Goal: Task Accomplishment & Management: Manage account settings

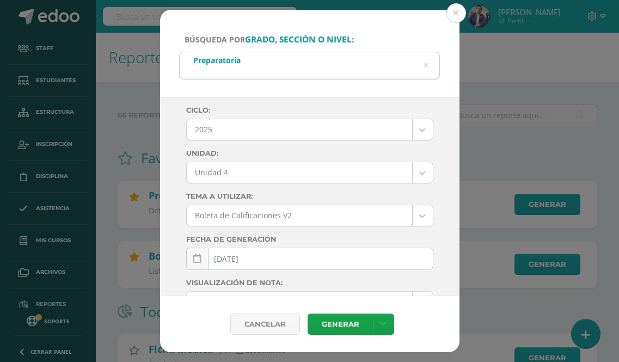
select select "Unidad 4"
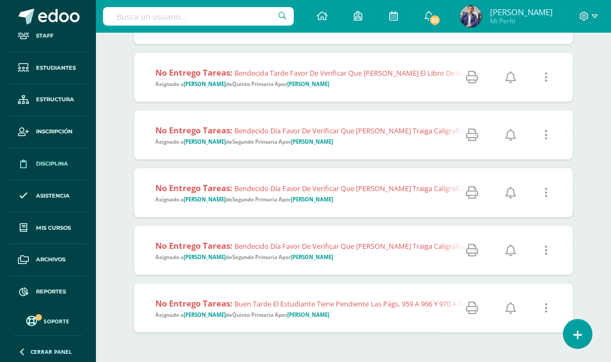
scroll to position [465, 0]
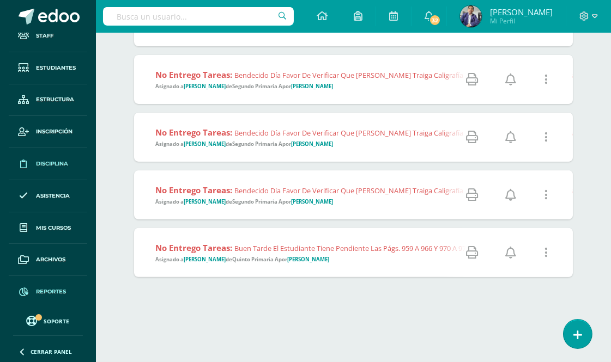
click at [60, 291] on span "Reportes" at bounding box center [51, 292] width 30 height 9
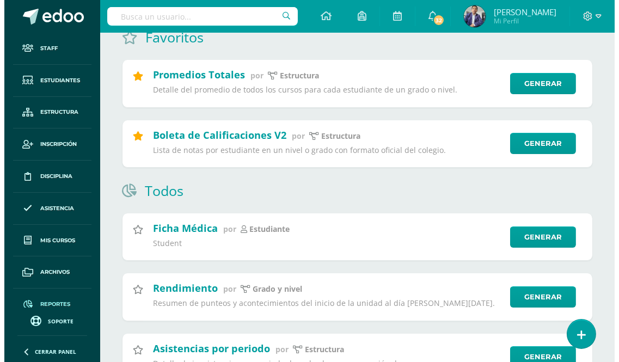
scroll to position [60, 0]
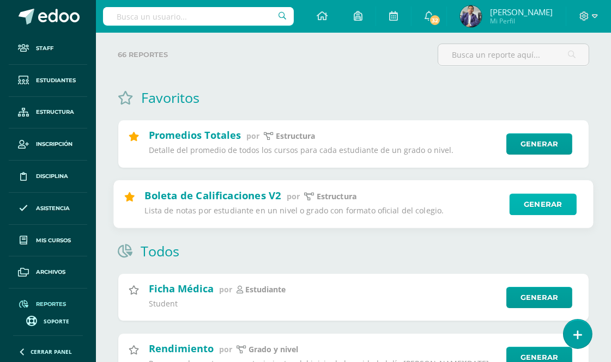
click at [537, 200] on link "Generar" at bounding box center [542, 204] width 67 height 22
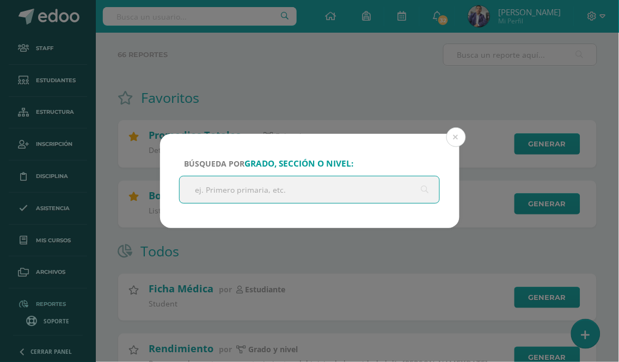
click at [302, 198] on input "text" at bounding box center [310, 190] width 260 height 27
click at [302, 193] on input "text" at bounding box center [310, 190] width 260 height 27
type input "kinder"
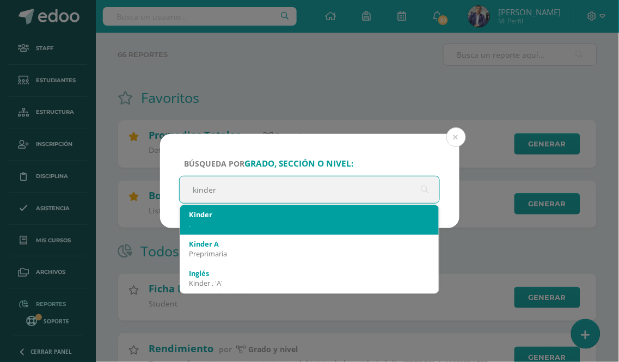
click at [238, 220] on div "." at bounding box center [310, 225] width 242 height 10
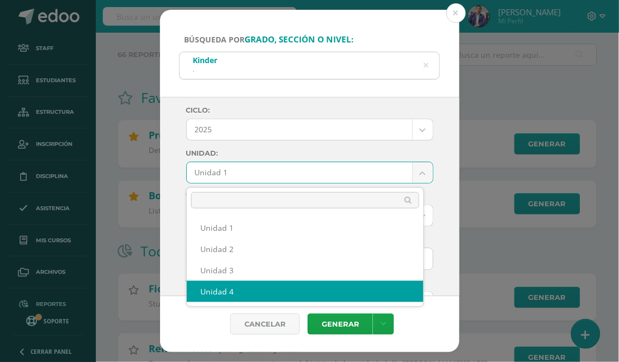
select select "Unidad 4"
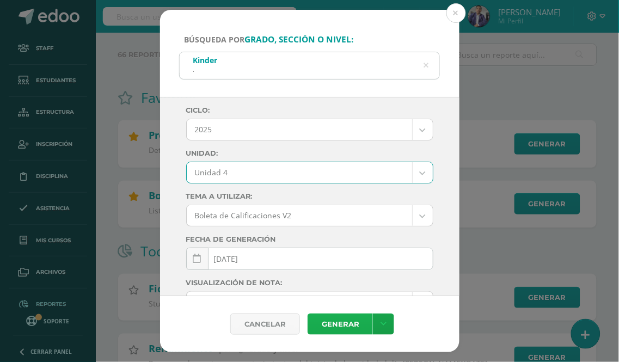
click at [349, 320] on link "Generar" at bounding box center [340, 324] width 65 height 21
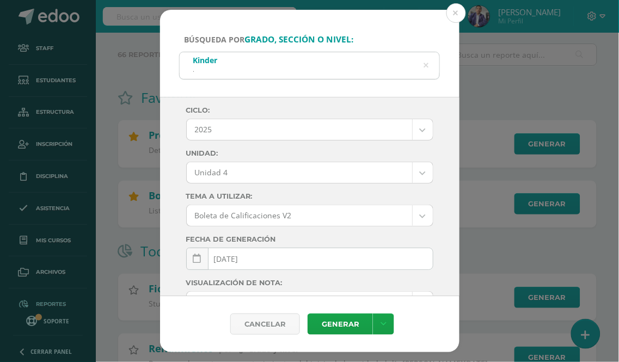
click at [427, 62] on icon at bounding box center [426, 65] width 23 height 23
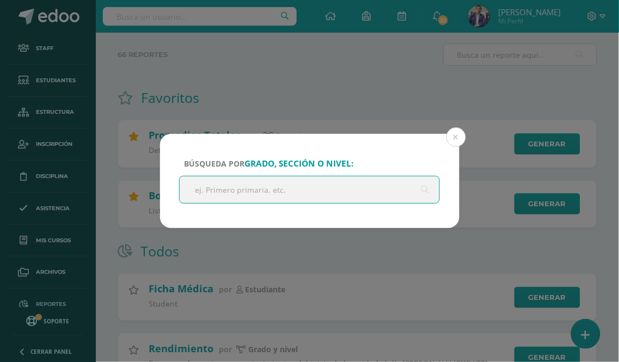
click at [236, 191] on input "text" at bounding box center [310, 190] width 260 height 27
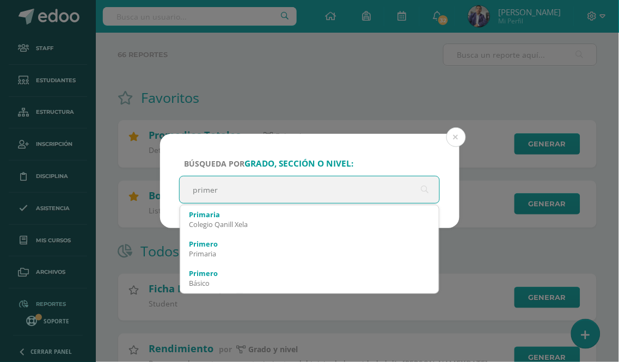
type input "prime"
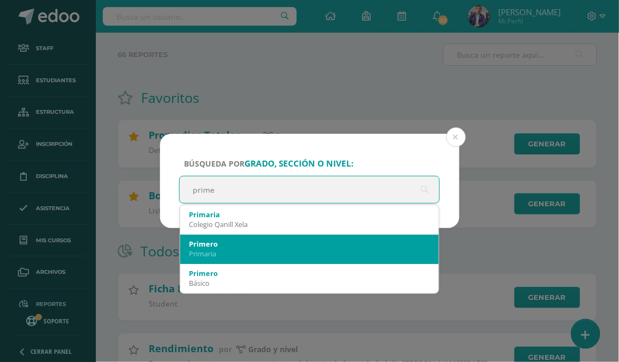
click at [240, 249] on div "Primaria" at bounding box center [310, 254] width 242 height 10
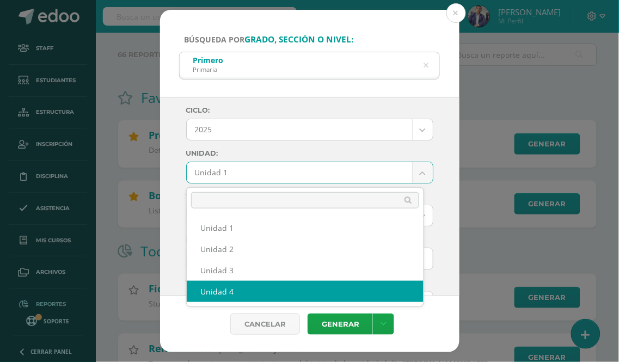
select select "Unidad 4"
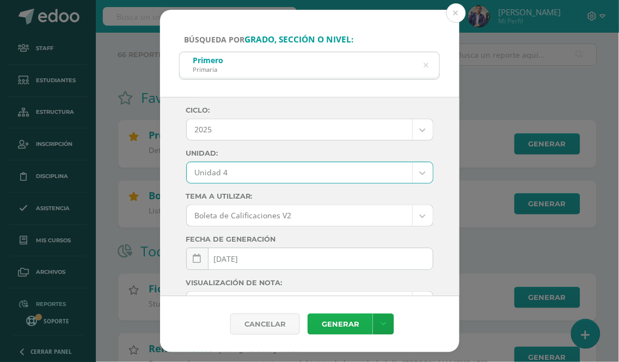
click at [338, 327] on link "Generar" at bounding box center [340, 324] width 65 height 21
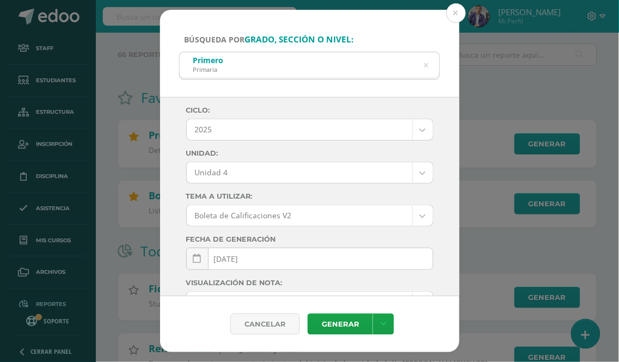
click at [460, 13] on button at bounding box center [457, 13] width 20 height 20
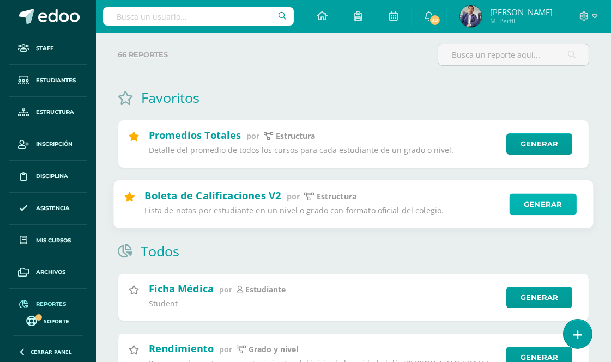
click at [542, 200] on link "Generar" at bounding box center [542, 204] width 67 height 22
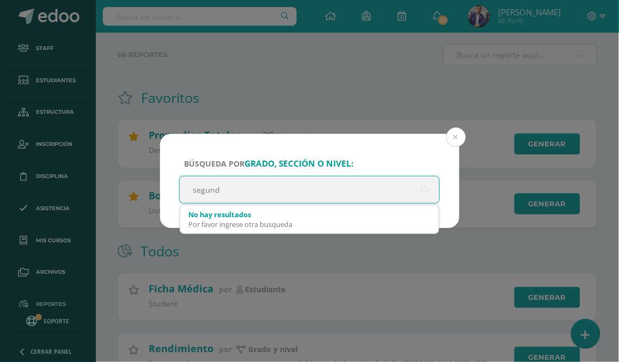
type input "segundo"
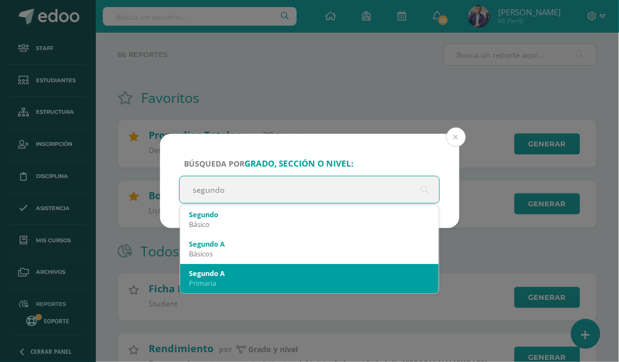
click at [218, 271] on div "Segundo A" at bounding box center [310, 274] width 242 height 10
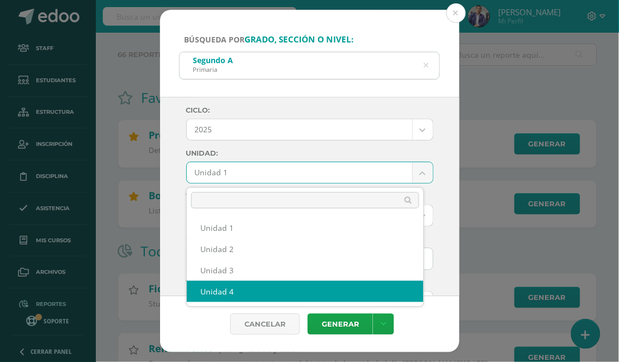
select select "Unidad 4"
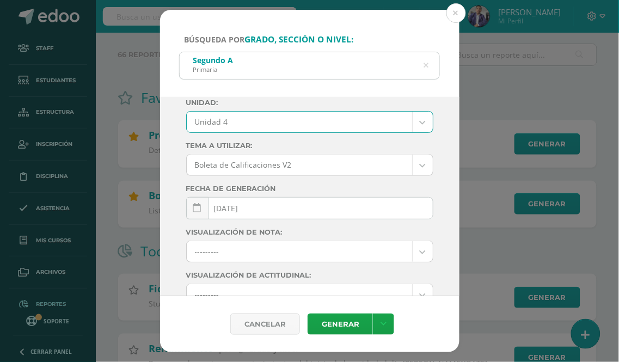
scroll to position [0, 0]
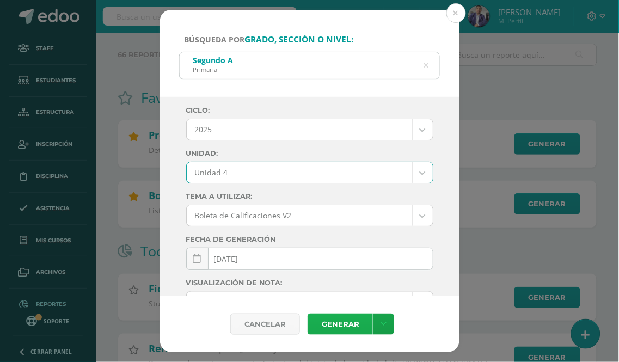
click at [338, 322] on link "Generar" at bounding box center [340, 324] width 65 height 21
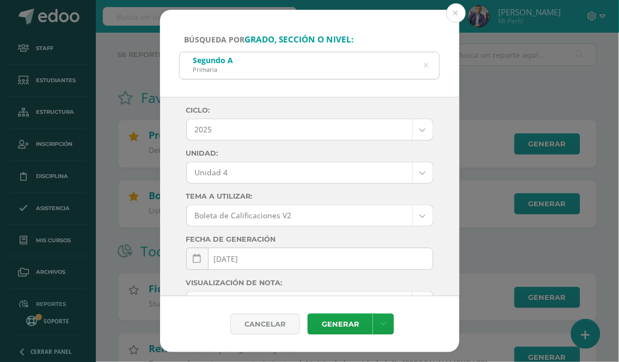
click at [427, 63] on icon at bounding box center [426, 66] width 5 height 28
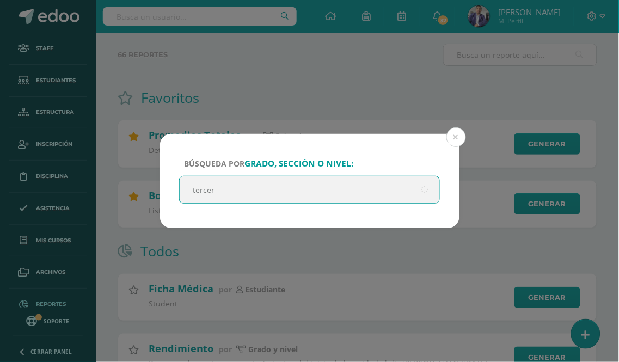
type input "tercero"
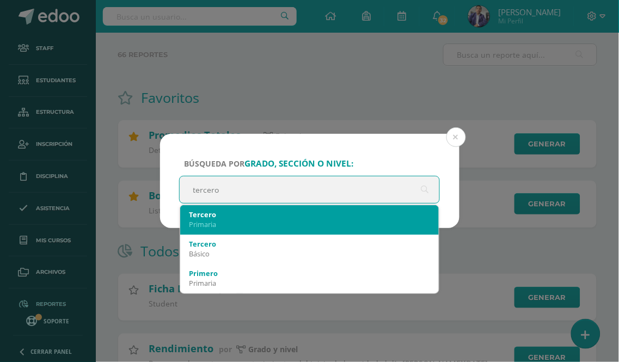
click at [240, 223] on div "Primaria" at bounding box center [310, 225] width 242 height 10
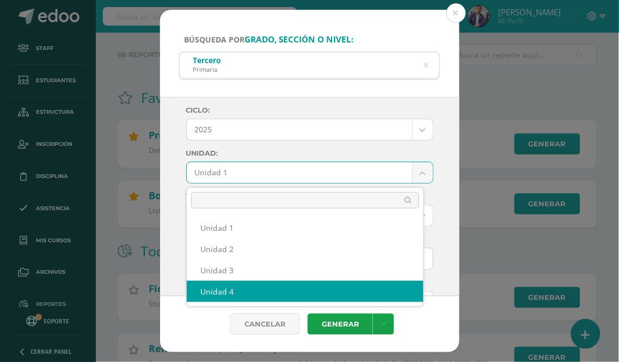
select select "Unidad 4"
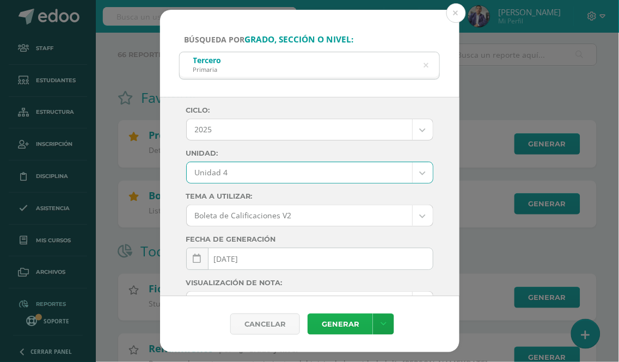
click at [339, 325] on link "Generar" at bounding box center [340, 324] width 65 height 21
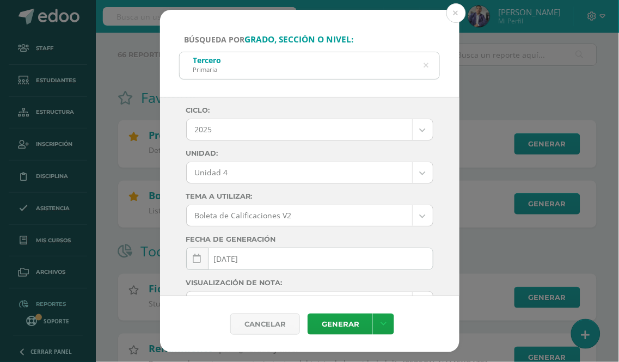
click at [428, 64] on icon at bounding box center [426, 65] width 23 height 23
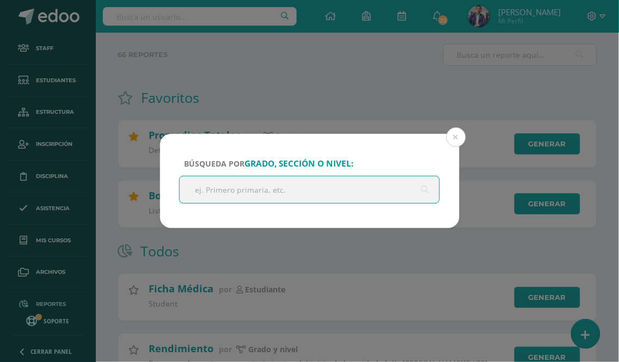
click at [292, 187] on input "text" at bounding box center [310, 190] width 260 height 27
type input "cuarto"
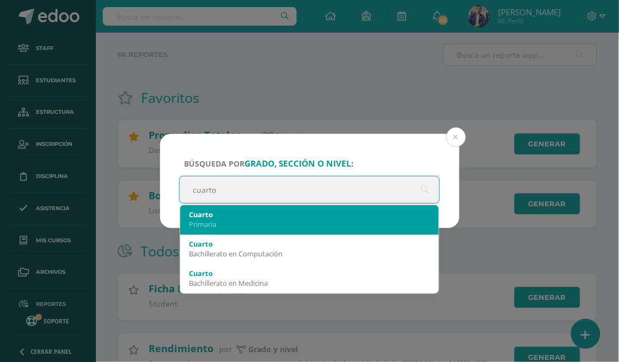
click at [242, 227] on div "Primaria" at bounding box center [310, 225] width 242 height 10
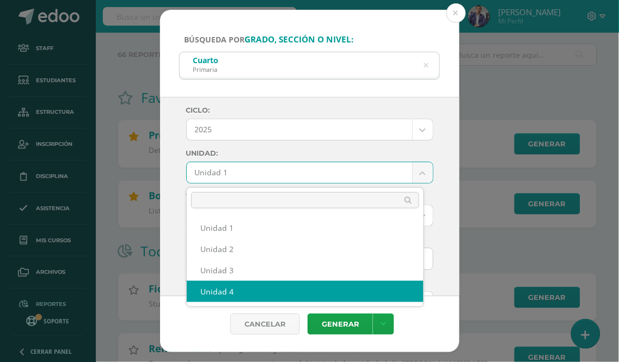
select select "Unidad 4"
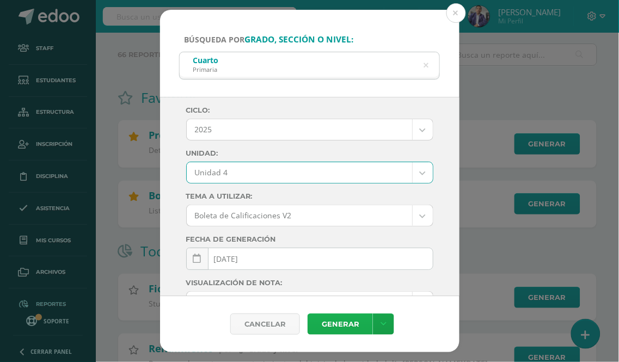
click at [340, 320] on link "Generar" at bounding box center [340, 324] width 65 height 21
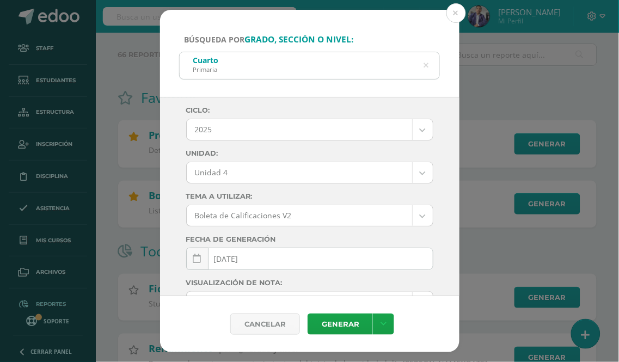
click at [426, 62] on icon at bounding box center [426, 65] width 23 height 23
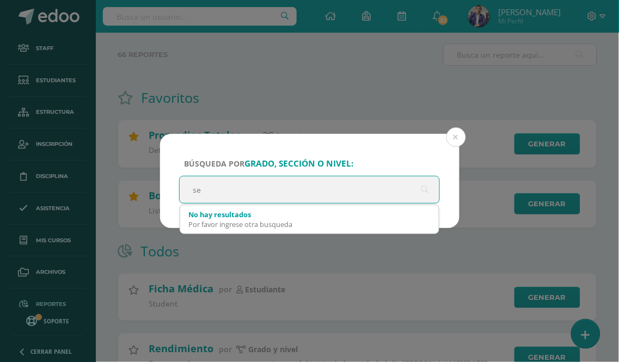
type input "s"
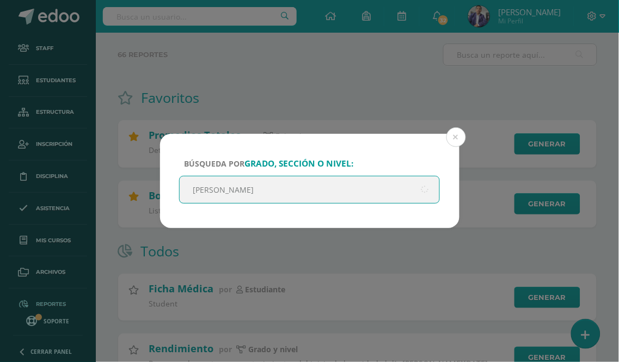
type input "quinto"
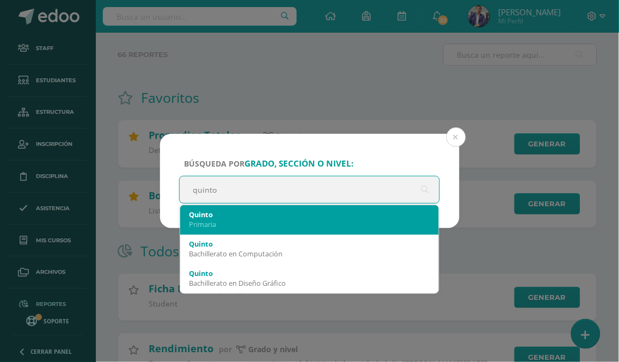
click at [233, 218] on div "Quinto" at bounding box center [310, 215] width 242 height 10
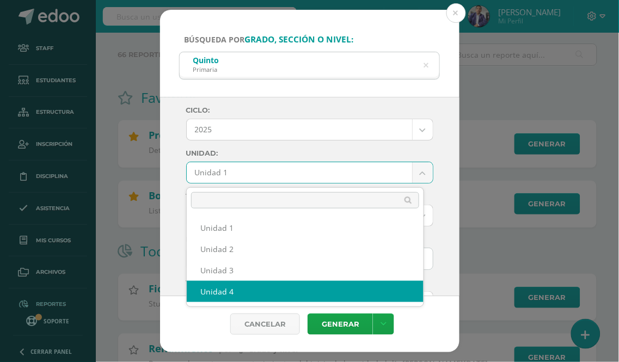
select select "Unidad 4"
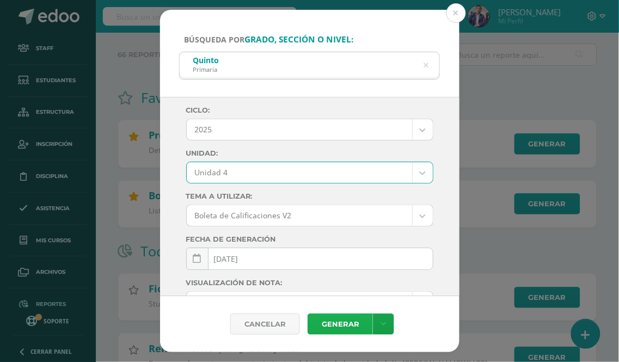
click at [344, 326] on link "Generar" at bounding box center [340, 324] width 65 height 21
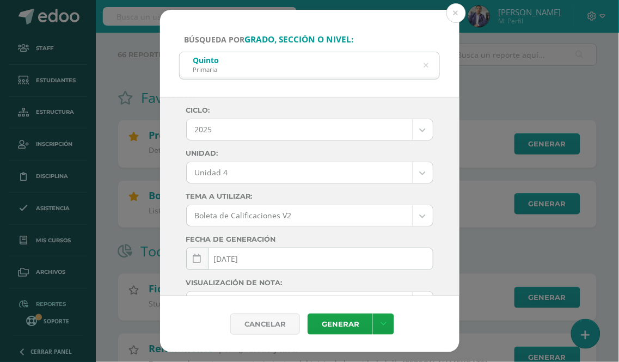
click at [428, 64] on icon at bounding box center [426, 65] width 23 height 23
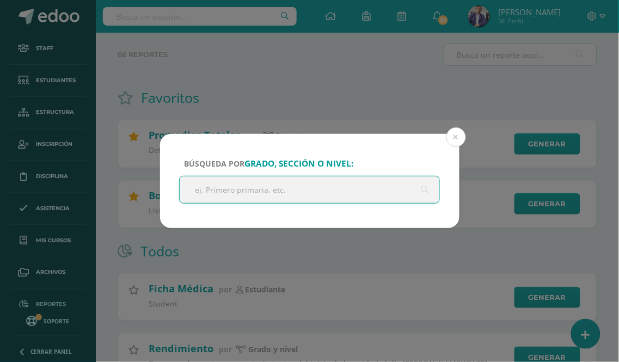
click at [284, 192] on input "text" at bounding box center [310, 190] width 260 height 27
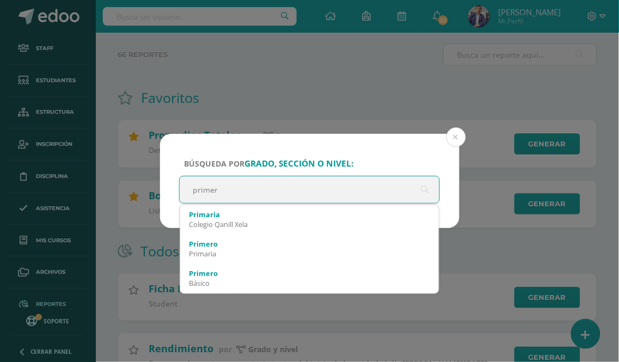
type input "primero"
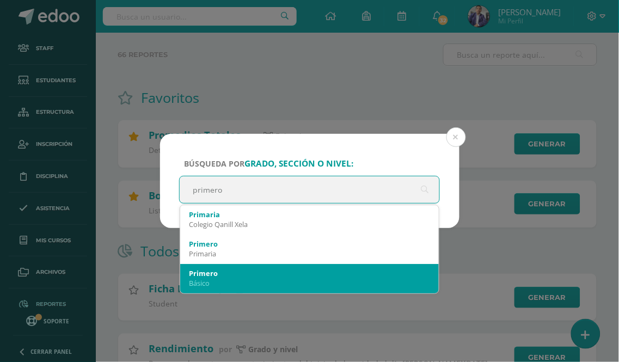
click at [238, 277] on div "Primero" at bounding box center [310, 274] width 242 height 10
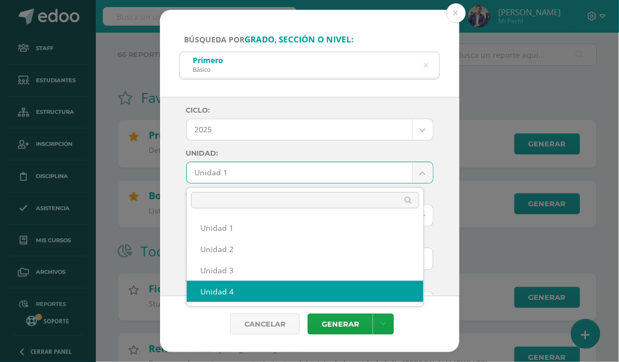
select select "Unidad 4"
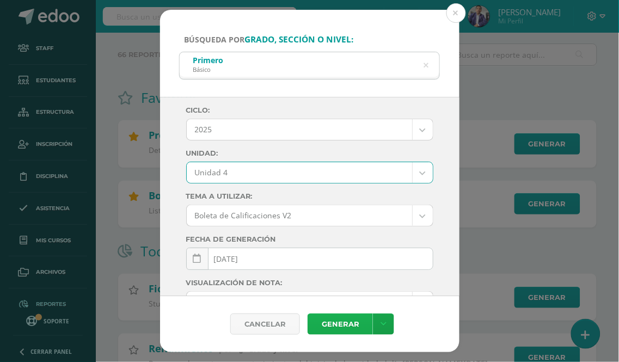
click at [339, 324] on link "Generar" at bounding box center [340, 324] width 65 height 21
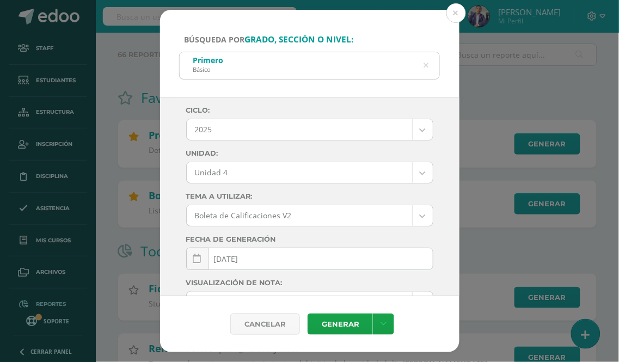
click at [427, 67] on icon at bounding box center [426, 65] width 28 height 5
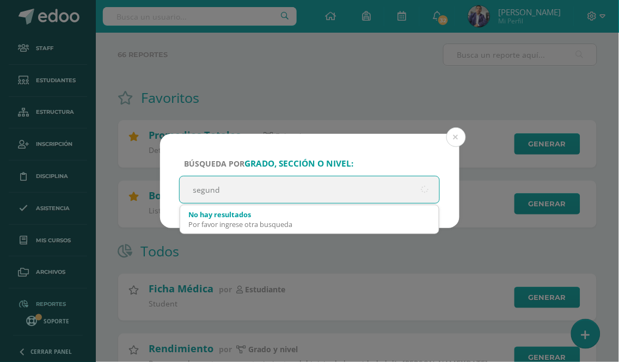
type input "segundo"
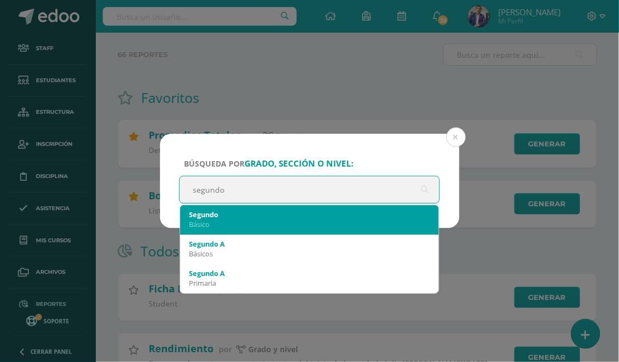
click at [233, 220] on div "Básico" at bounding box center [310, 225] width 242 height 10
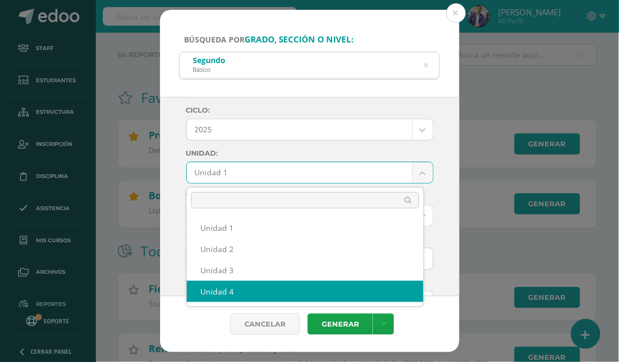
select select "Unidad 4"
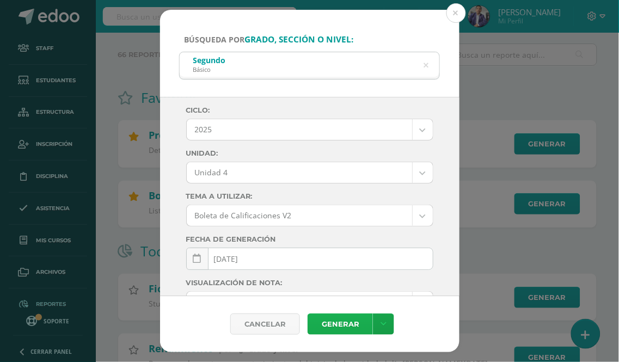
click at [336, 323] on link "Generar" at bounding box center [340, 324] width 65 height 21
click at [427, 64] on icon at bounding box center [426, 66] width 5 height 28
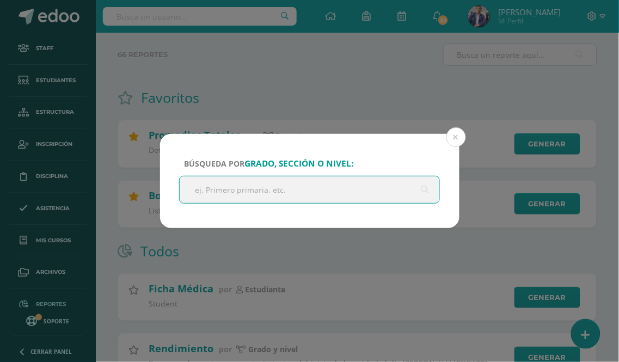
click at [219, 191] on input "text" at bounding box center [310, 190] width 260 height 27
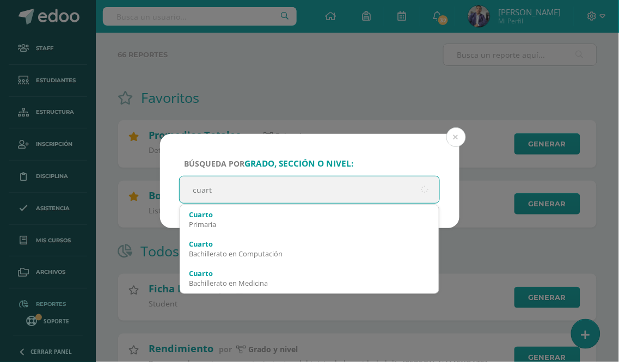
type input "cuarto"
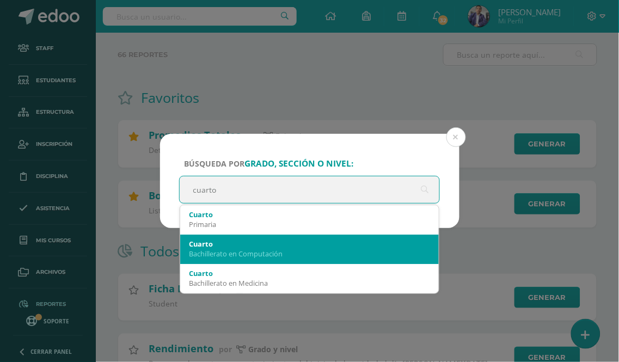
click at [286, 246] on div "Cuarto" at bounding box center [310, 244] width 242 height 10
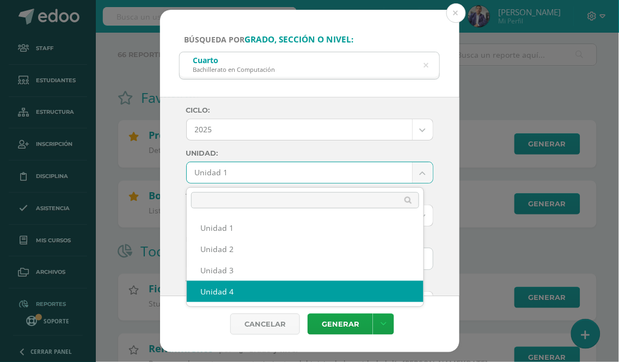
select select "Unidad 4"
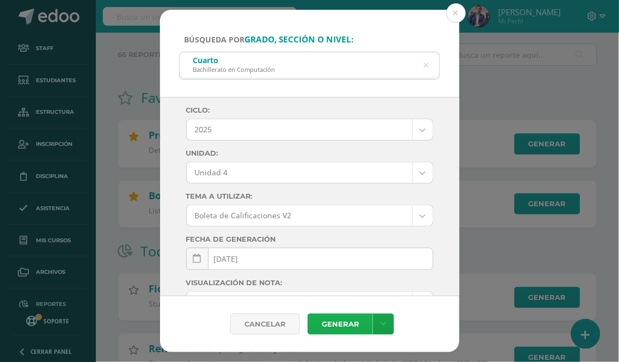
click at [347, 323] on link "Generar" at bounding box center [340, 324] width 65 height 21
click at [427, 68] on icon at bounding box center [426, 65] width 23 height 23
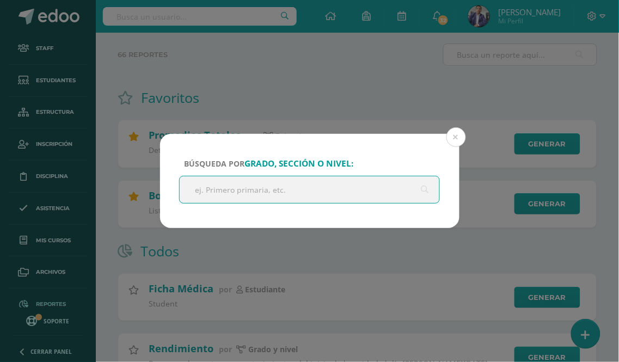
click at [218, 191] on input "text" at bounding box center [310, 190] width 260 height 27
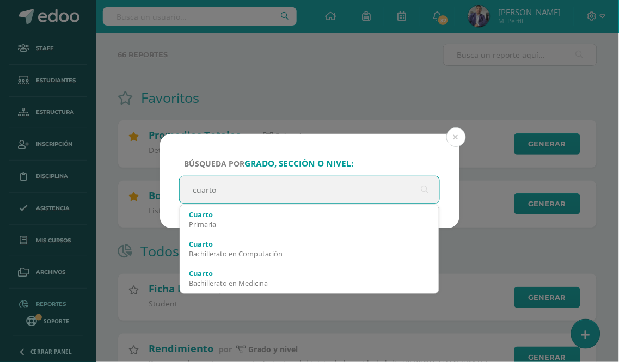
type input "cuarto"
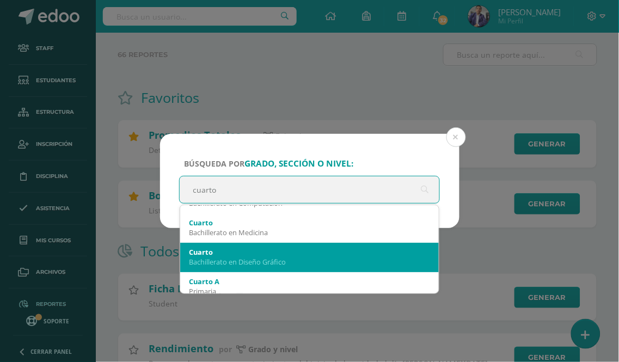
scroll to position [60, 0]
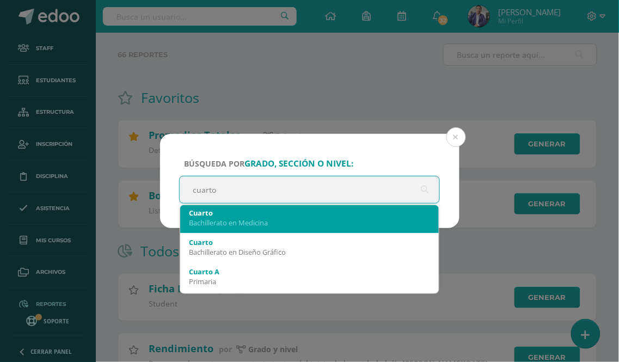
click at [256, 220] on div "Bachillerato en Medicina" at bounding box center [310, 223] width 242 height 10
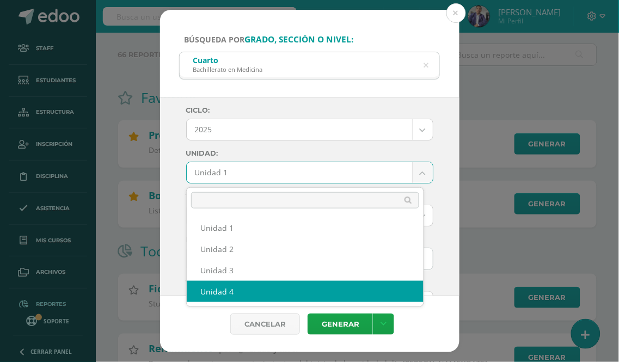
select select "Unidad 4"
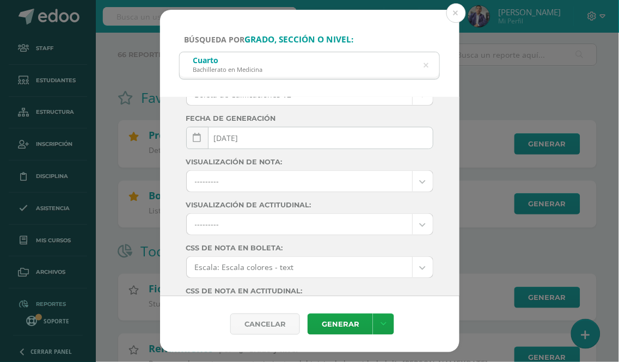
scroll to position [0, 0]
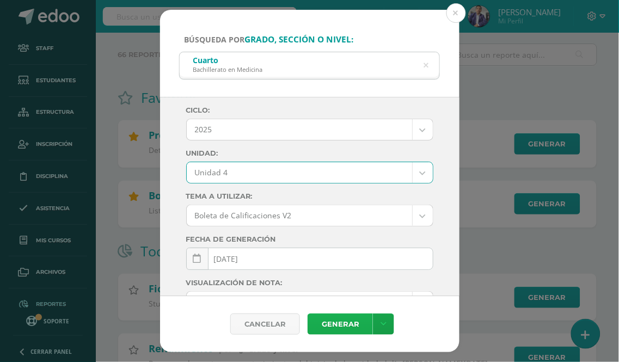
click at [341, 323] on link "Generar" at bounding box center [340, 324] width 65 height 21
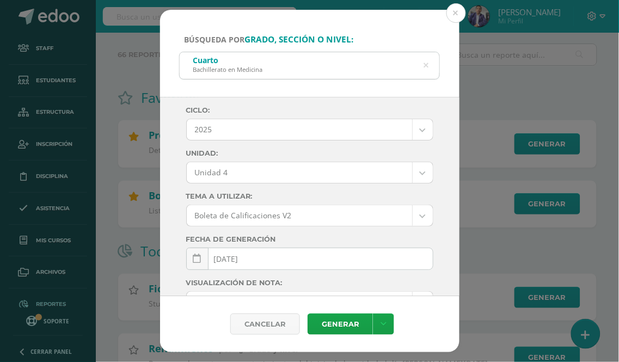
click at [427, 66] on icon at bounding box center [426, 65] width 23 height 23
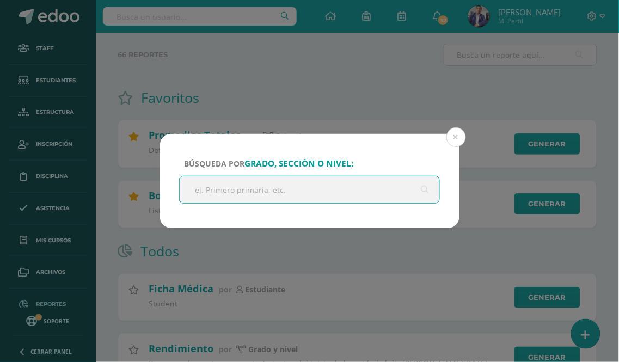
click at [247, 193] on input "text" at bounding box center [310, 190] width 260 height 27
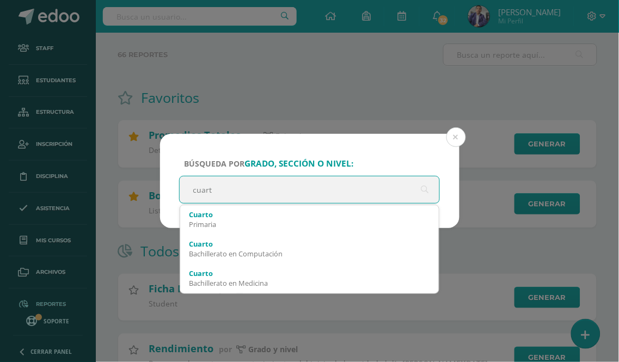
type input "cuarto"
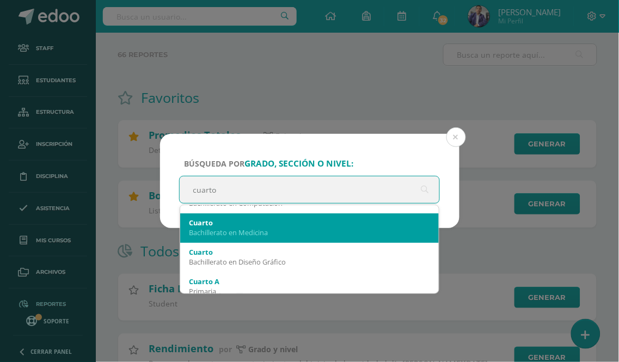
scroll to position [60, 0]
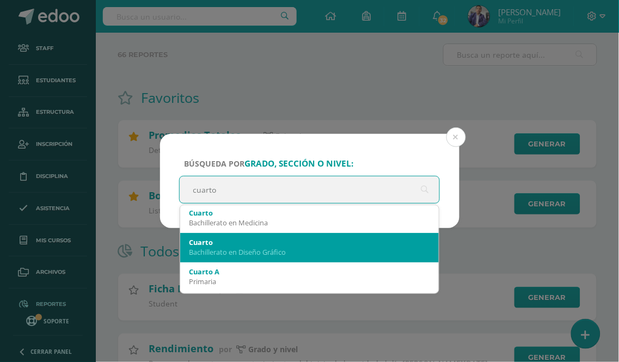
click at [302, 248] on div "Bachillerato en Diseño Gráfico" at bounding box center [310, 252] width 242 height 10
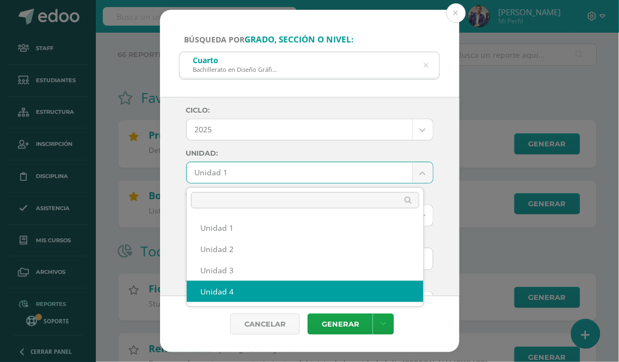
select select "Unidad 4"
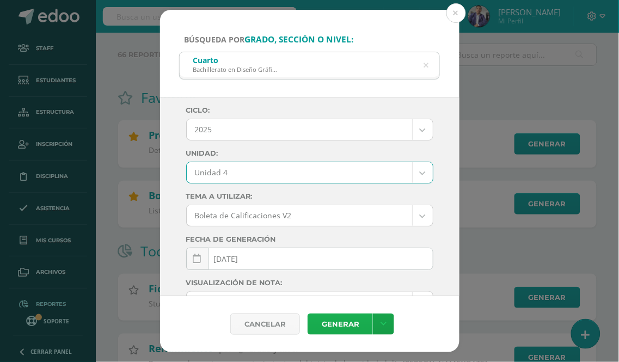
click at [337, 328] on link "Generar" at bounding box center [340, 324] width 65 height 21
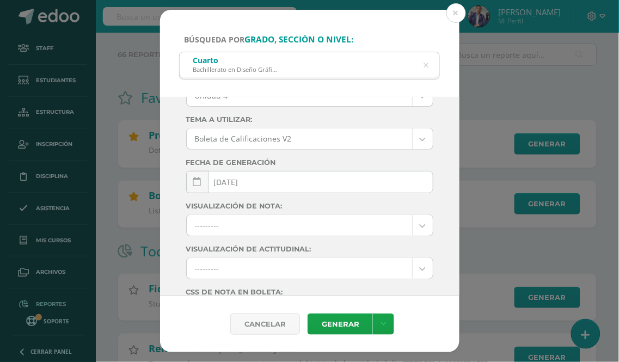
scroll to position [0, 0]
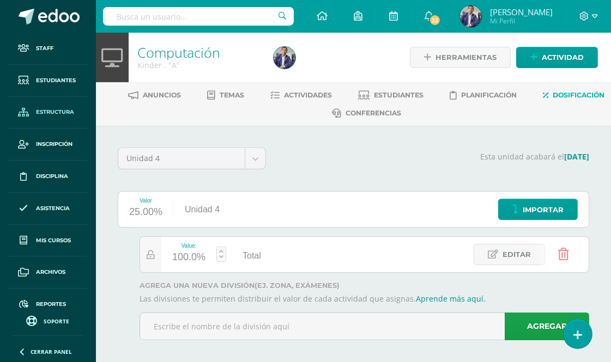
click at [51, 108] on span "Estructura" at bounding box center [55, 112] width 38 height 9
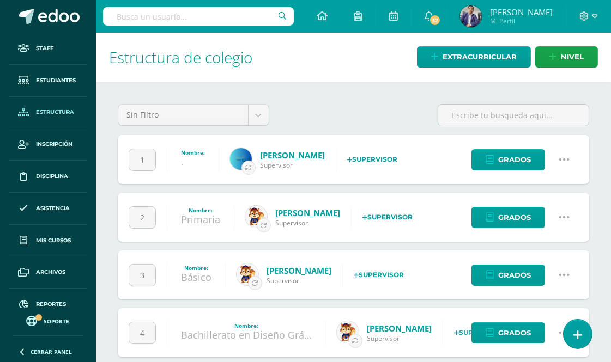
click at [562, 159] on icon at bounding box center [564, 160] width 12 height 12
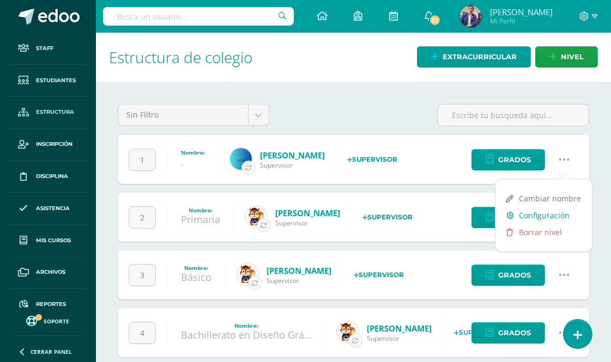
click at [539, 214] on link "Configuración" at bounding box center [543, 215] width 96 height 17
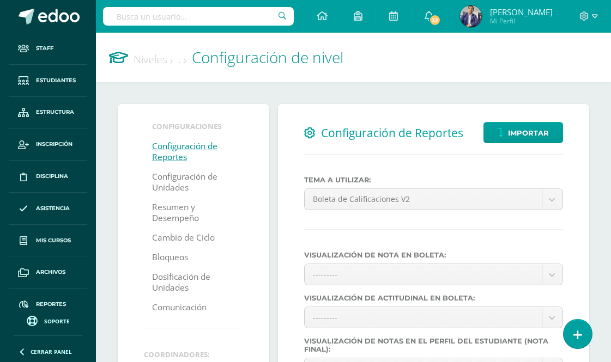
select select
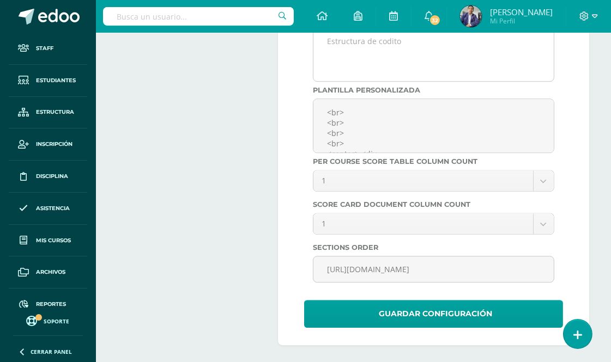
scroll to position [4286, 0]
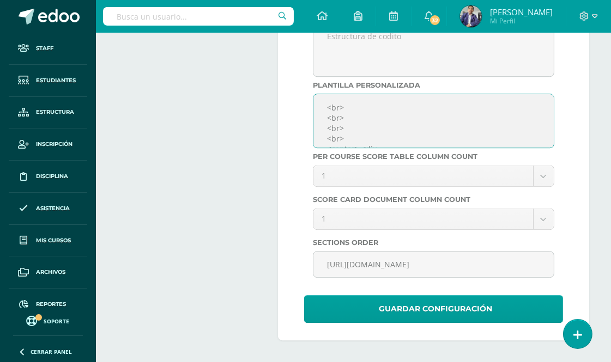
click at [350, 116] on textarea "<br> <br> <br> <br> <center> <div style="font-size: 10px; margin: 6px 0; color:…" at bounding box center [433, 121] width 241 height 54
click at [347, 132] on textarea "<br> <br> <br> <br> <center> <div style="font-size: 10px; margin: 6px 0; color:…" at bounding box center [433, 121] width 241 height 54
drag, startPoint x: 352, startPoint y: 131, endPoint x: 325, endPoint y: 111, distance: 33.8
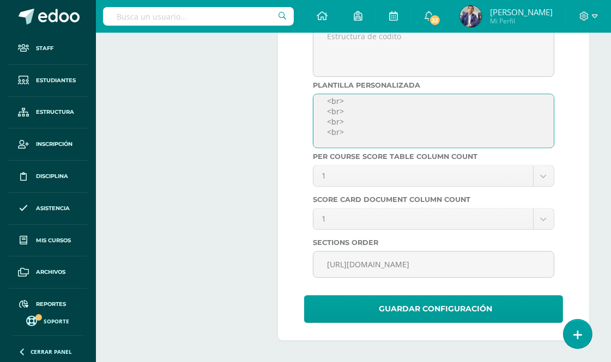
click at [325, 111] on textarea "<br> <br> <br> <br> <center> <div style="font-size: 10px; margin: 6px 0; color:…" at bounding box center [433, 121] width 241 height 54
click at [333, 142] on textarea "<br> <br> <br> <br> <center> <div style="font-size: 10px; margin: 6px 0; color:…" at bounding box center [433, 121] width 241 height 54
paste textarea "<br> <br> <br>"
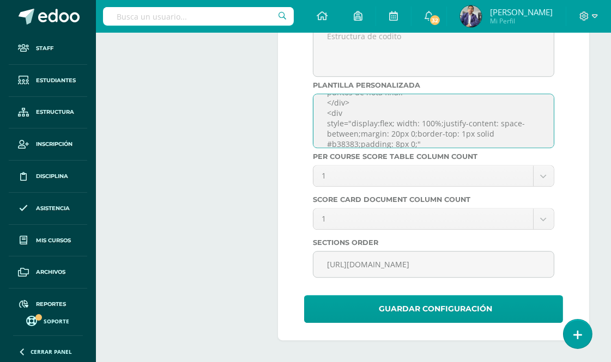
scroll to position [141, 0]
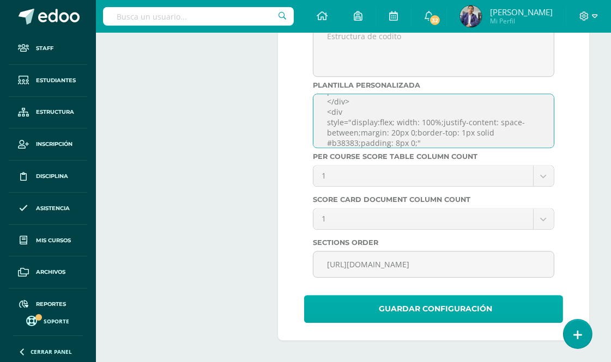
type textarea "<br> <br> <br> <br> <br> <br> <br> <center> <div style="font-size: 10px; margin…"
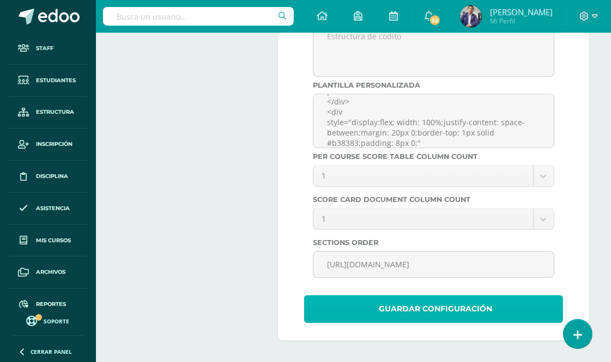
click at [440, 308] on span "Guardar Configuración" at bounding box center [435, 309] width 113 height 27
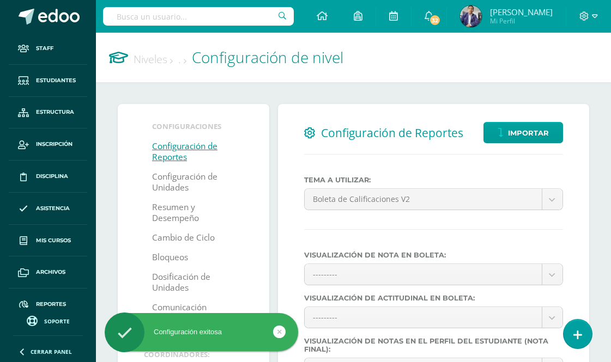
select select
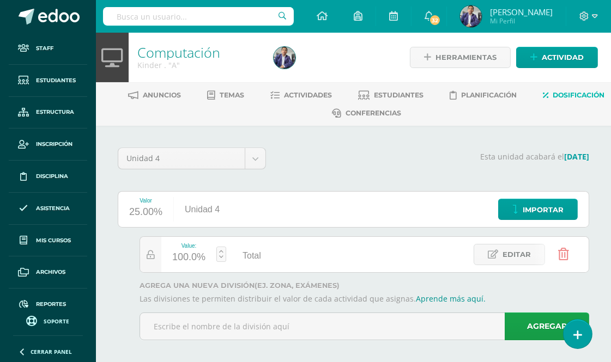
click at [149, 20] on input "text" at bounding box center [198, 16] width 191 height 19
type input "samu"
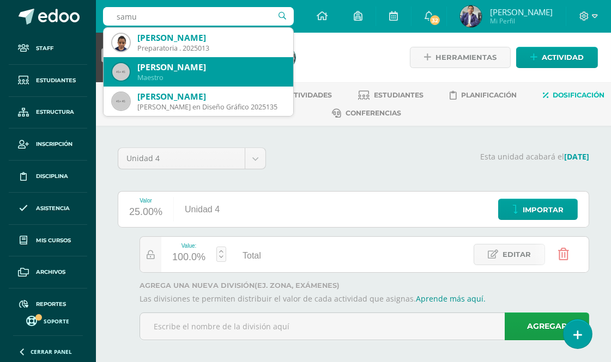
click at [208, 66] on div "Danilo Samuel Colop Colop" at bounding box center [210, 67] width 147 height 11
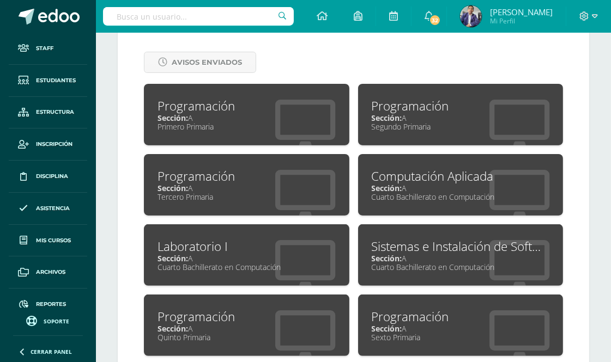
scroll to position [484, 0]
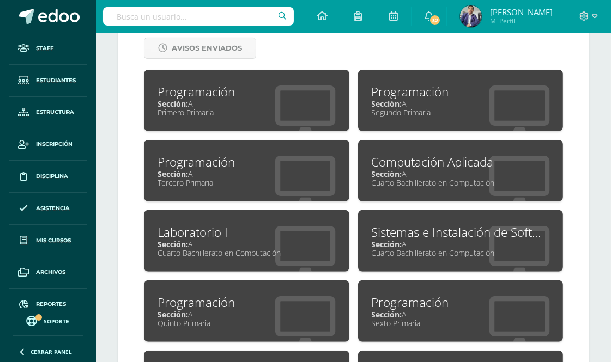
click at [232, 97] on div "Programación" at bounding box center [246, 91] width 178 height 17
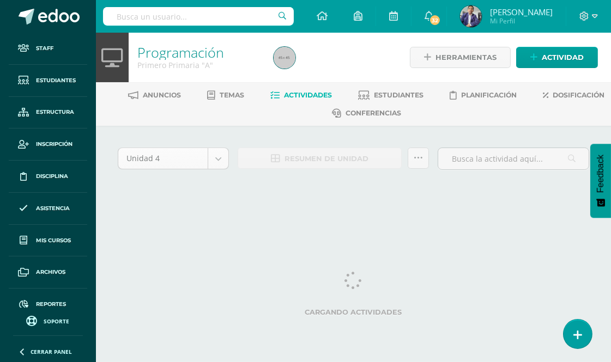
click at [222, 159] on body "Staff Estudiantes Estructura Inscripción Disciplina Asistencia Mis cursos Archi…" at bounding box center [305, 110] width 611 height 221
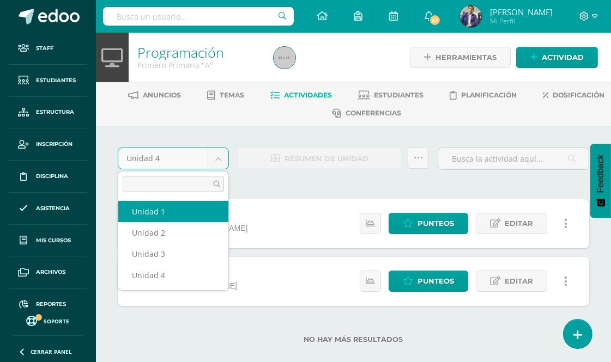
select select "Unidad 1"
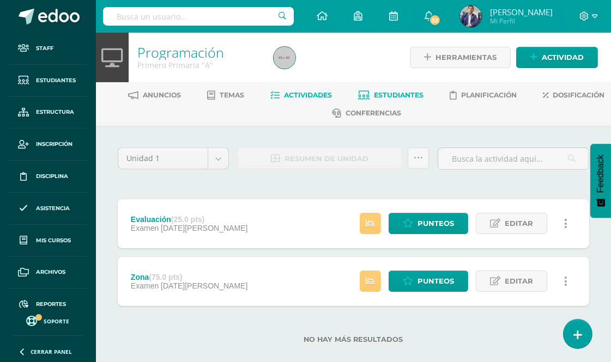
click at [424, 93] on span "Estudiantes" at bounding box center [399, 95] width 50 height 8
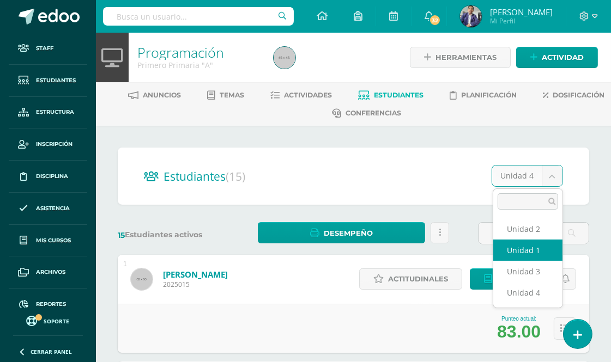
select select "/dashboard/teacher/section/14/students/?unit=226"
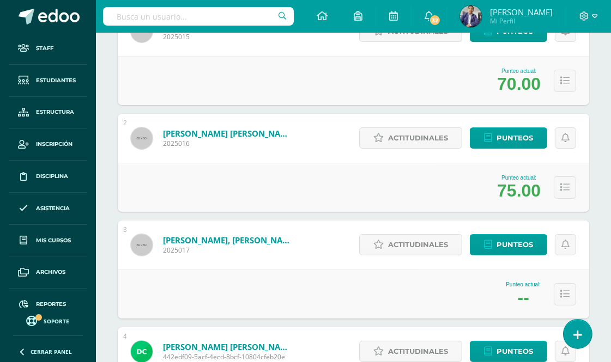
scroll to position [315, 0]
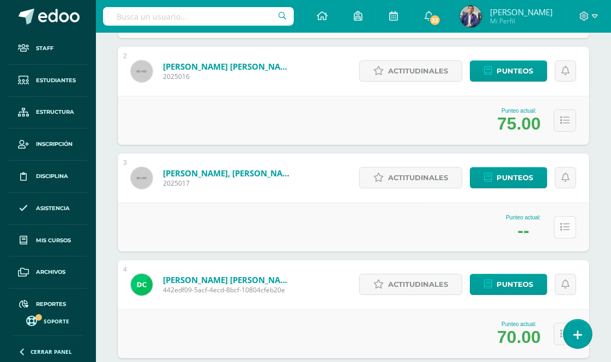
click at [564, 226] on icon at bounding box center [564, 227] width 9 height 9
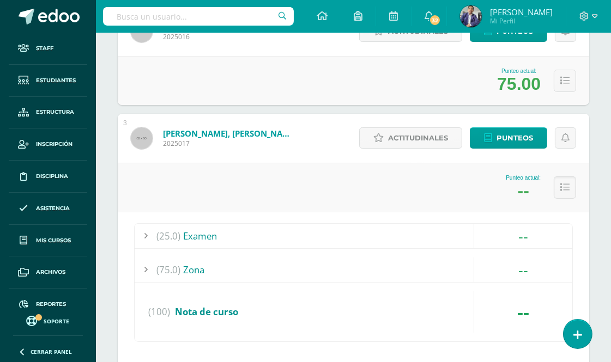
scroll to position [376, 0]
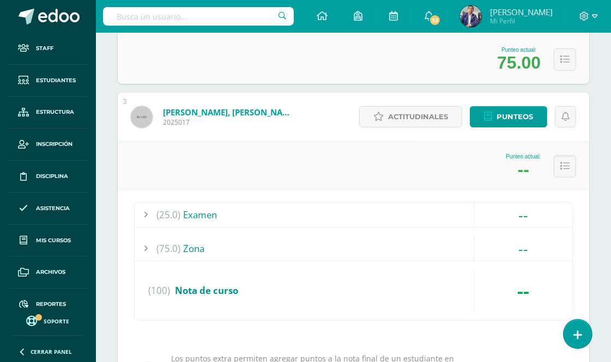
click at [210, 212] on div "(25.0) Examen" at bounding box center [353, 215] width 437 height 25
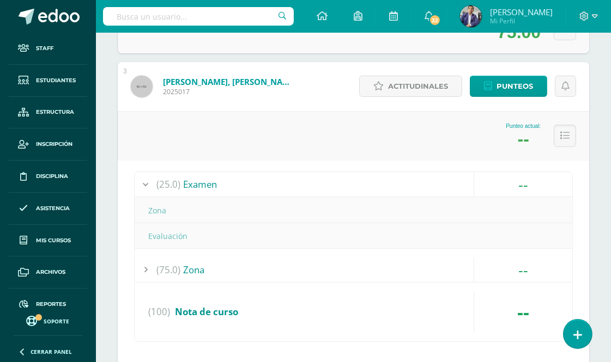
scroll to position [436, 0]
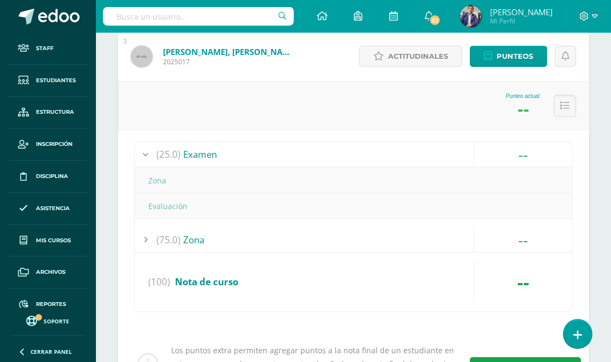
click at [171, 179] on div "Zona" at bounding box center [353, 180] width 437 height 25
click at [164, 202] on div "Evaluación" at bounding box center [353, 206] width 437 height 25
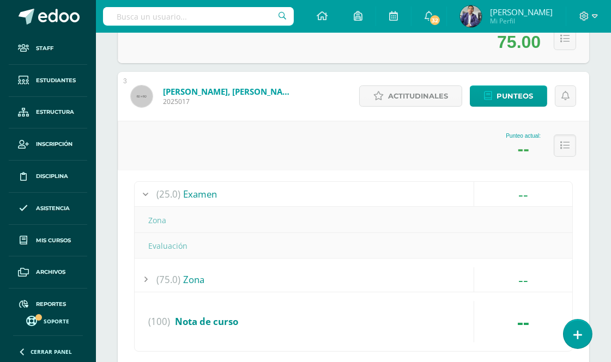
scroll to position [376, 0]
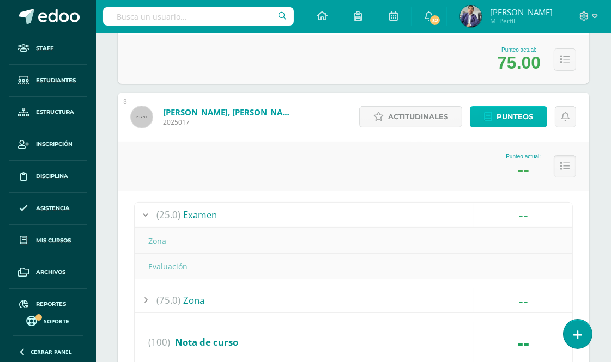
click at [513, 117] on span "Punteos" at bounding box center [514, 117] width 36 height 20
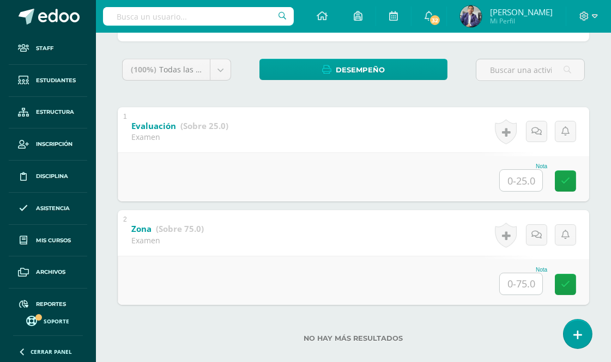
scroll to position [196, 0]
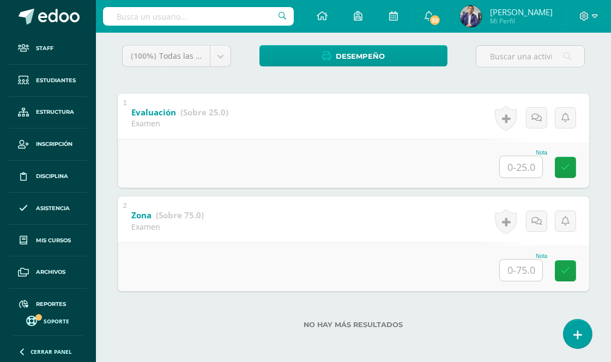
click at [525, 168] on input "text" at bounding box center [521, 166] width 42 height 21
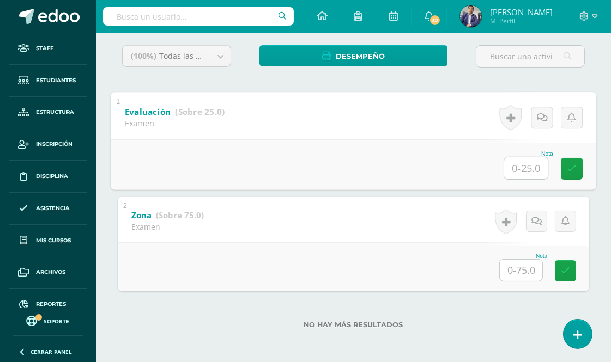
click at [523, 269] on input "text" at bounding box center [521, 270] width 42 height 21
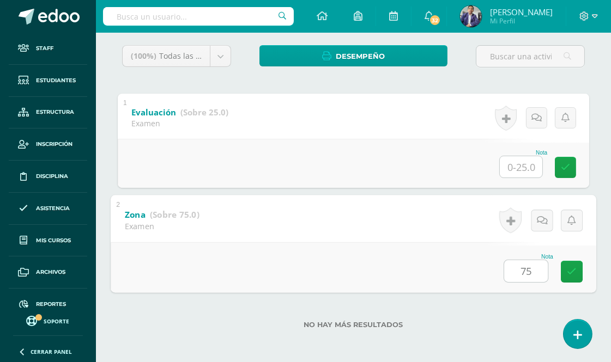
type input "75"
click at [525, 166] on input "text" at bounding box center [521, 166] width 42 height 21
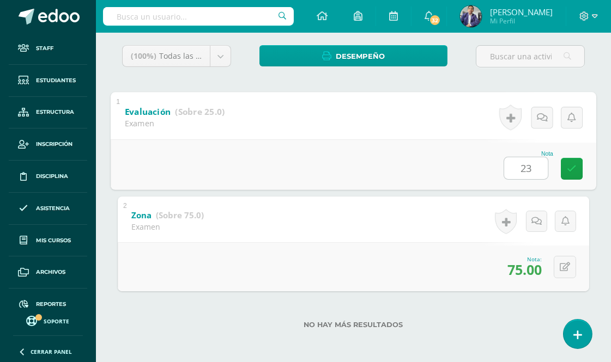
type input "23"
click at [467, 156] on div "Nota 23" at bounding box center [353, 164] width 485 height 51
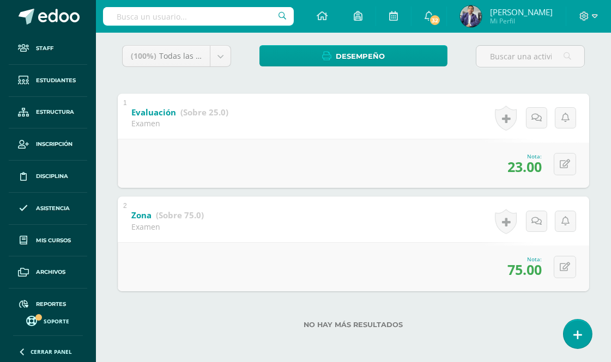
click at [426, 331] on div "No hay más resultados" at bounding box center [353, 316] width 471 height 51
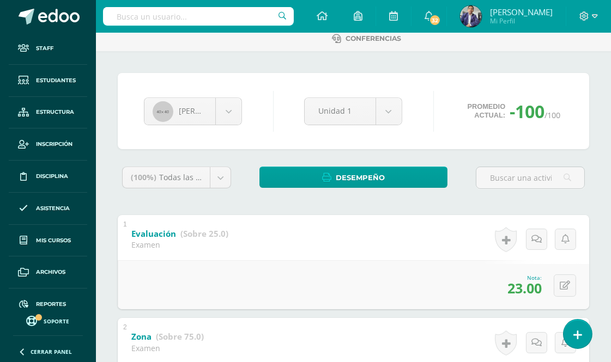
scroll to position [14, 0]
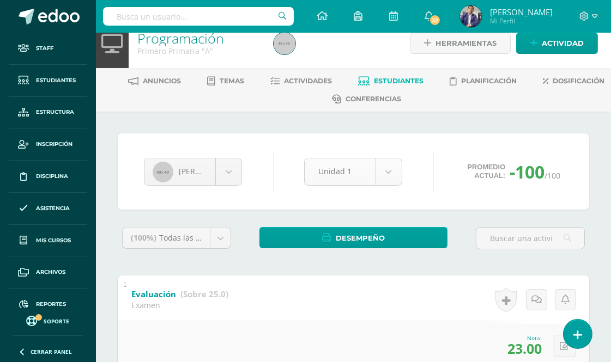
click at [391, 171] on body "Staff Estudiantes Estructura Inscripción Disciplina Asistencia Mis cursos Archi…" at bounding box center [305, 266] width 611 height 560
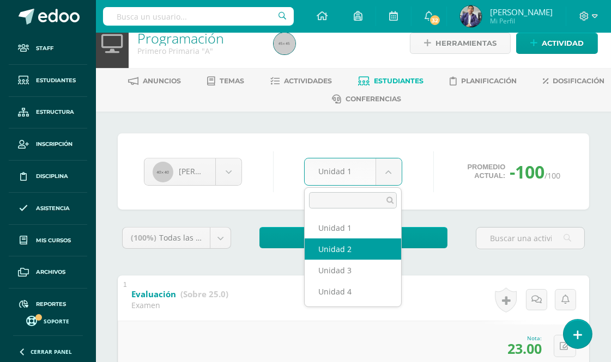
select select "Unidad 2"
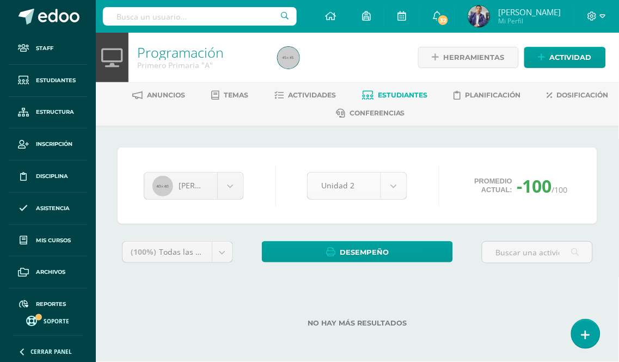
click at [393, 181] on body "Staff Estudiantes Estructura Inscripción Disciplina Asistencia Mis cursos Archi…" at bounding box center [309, 181] width 619 height 362
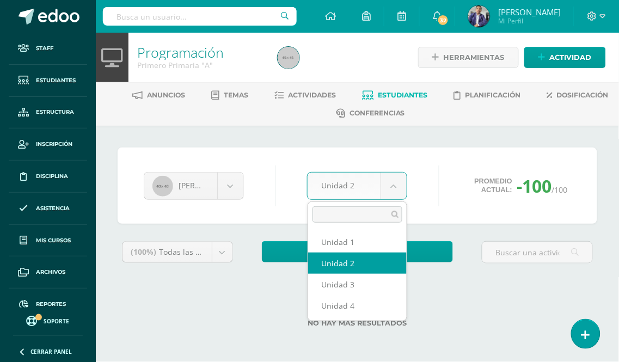
click at [393, 181] on body "Staff Estudiantes Estructura Inscripción Disciplina Asistencia Mis cursos Archi…" at bounding box center [309, 181] width 619 height 362
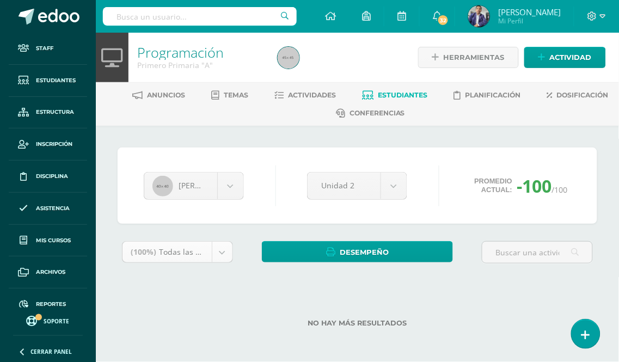
click at [222, 250] on body "Staff Estudiantes Estructura Inscripción Disciplina Asistencia Mis cursos Archi…" at bounding box center [309, 181] width 619 height 362
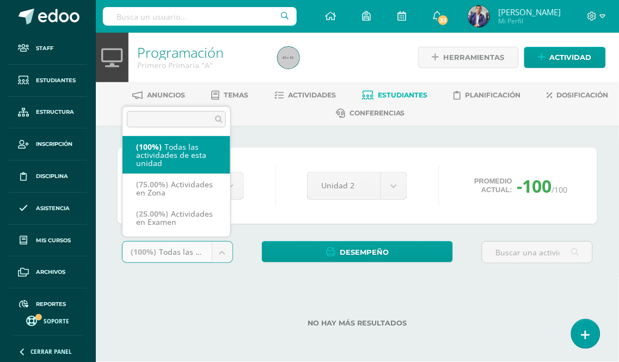
click at [222, 250] on body "Staff Estudiantes Estructura Inscripción Disciplina Asistencia Mis cursos Archi…" at bounding box center [309, 181] width 619 height 362
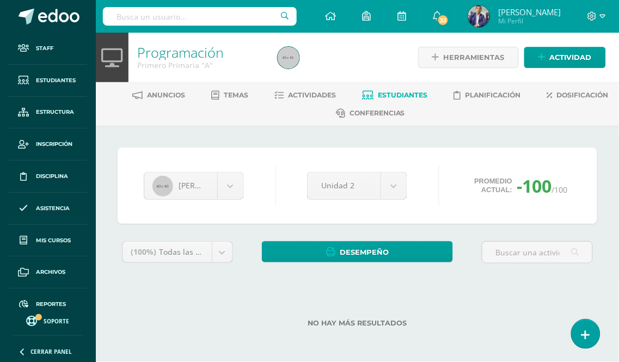
click at [497, 293] on div "No hay más resultados" at bounding box center [358, 315] width 480 height 51
click at [496, 293] on div "No hay más resultados" at bounding box center [358, 315] width 480 height 51
click at [489, 291] on div "No hay más resultados" at bounding box center [358, 315] width 480 height 51
click at [489, 290] on div "No hay más resultados" at bounding box center [358, 315] width 480 height 51
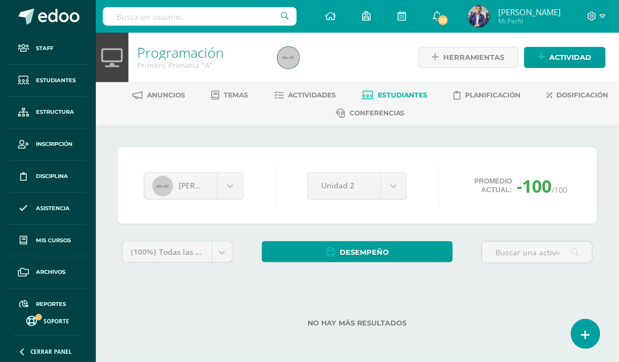
click at [489, 290] on div "No hay más resultados" at bounding box center [358, 315] width 480 height 51
click at [390, 299] on div "No hay más resultados" at bounding box center [358, 315] width 480 height 51
click at [355, 323] on label "No hay más resultados" at bounding box center [358, 323] width 480 height 8
click at [367, 322] on label "No hay más resultados" at bounding box center [358, 323] width 480 height 8
click at [393, 93] on span "Estudiantes" at bounding box center [404, 95] width 50 height 8
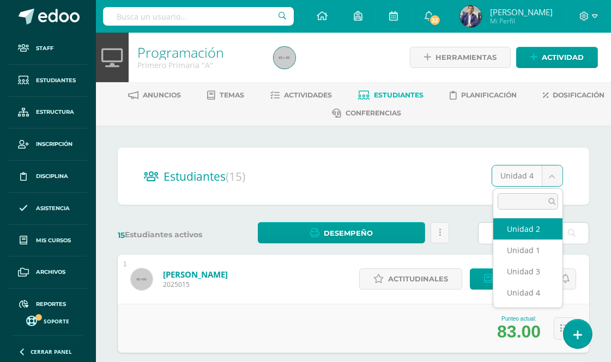
select select "/dashboard/teacher/section/14/students/?unit=229"
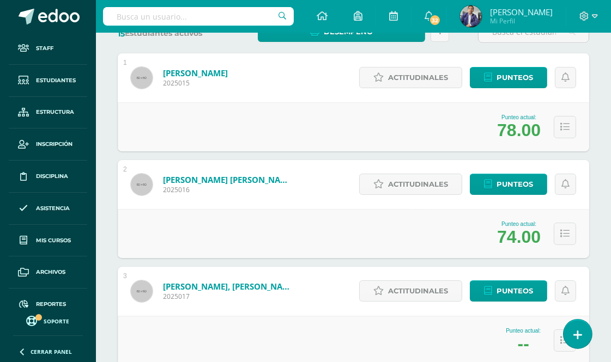
scroll to position [302, 0]
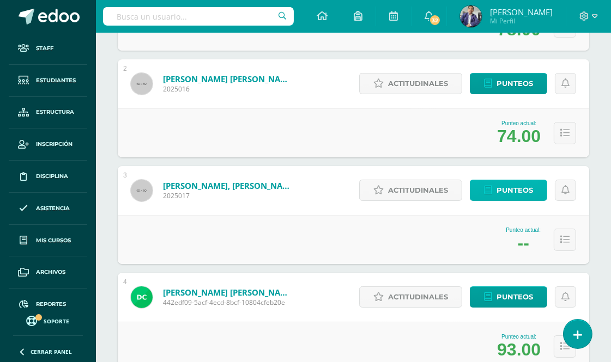
click at [521, 191] on span "Punteos" at bounding box center [514, 190] width 36 height 20
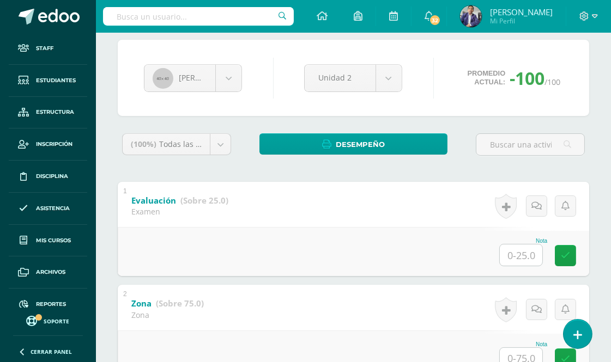
scroll to position [196, 0]
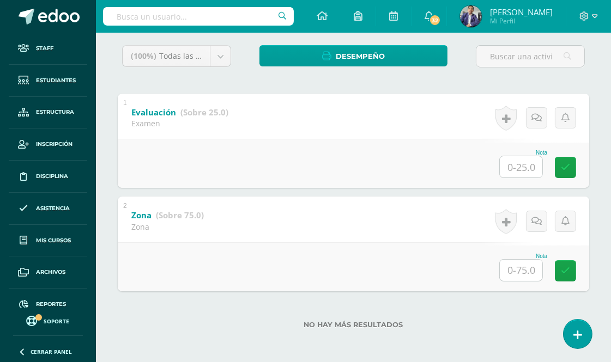
click at [518, 269] on input "text" at bounding box center [521, 270] width 42 height 21
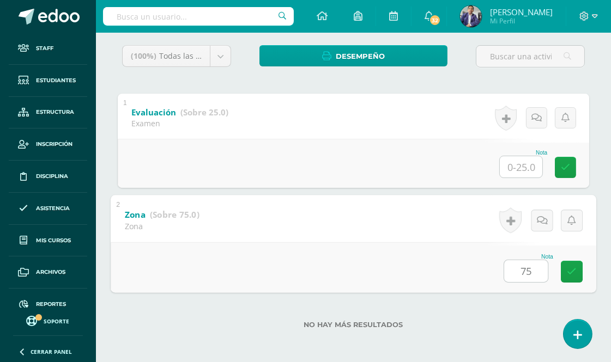
type input "75"
click at [525, 168] on input "text" at bounding box center [521, 166] width 42 height 21
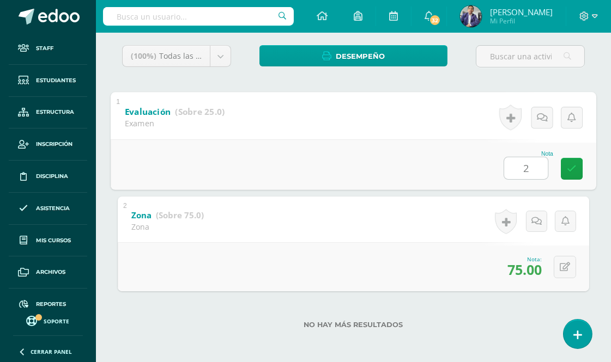
type input "23"
click at [575, 167] on icon at bounding box center [572, 168] width 10 height 9
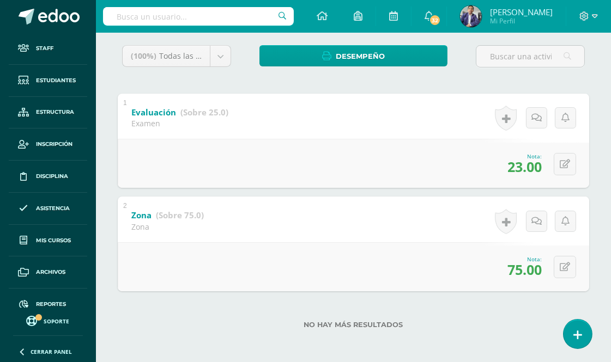
scroll to position [0, 0]
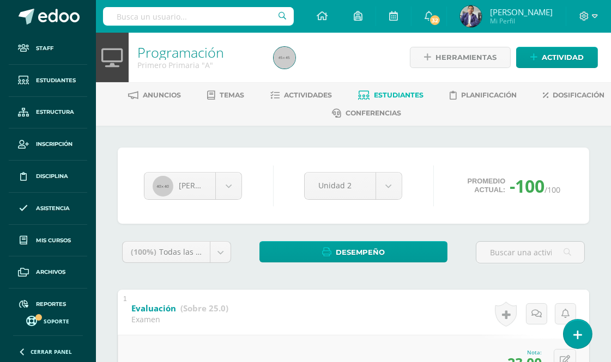
click at [424, 93] on span "Estudiantes" at bounding box center [399, 95] width 50 height 8
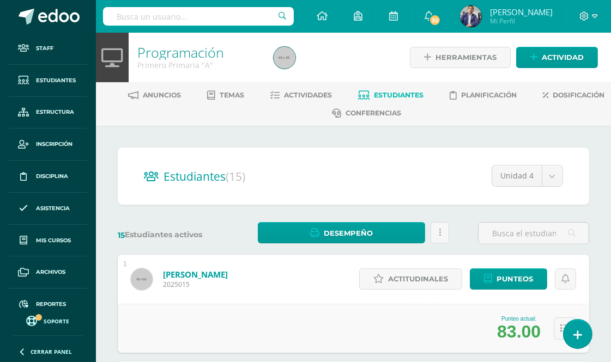
click at [179, 15] on input "text" at bounding box center [198, 16] width 191 height 19
click at [172, 18] on input "text" at bounding box center [198, 16] width 191 height 19
type input "a"
type input "may"
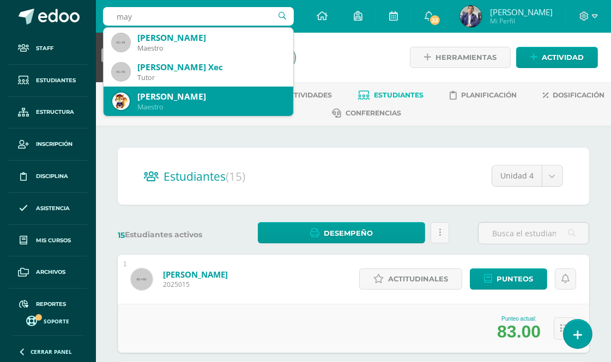
click at [199, 89] on div "Maygualida Rossmery Canastuj Gutiérrez Maestro" at bounding box center [198, 101] width 172 height 29
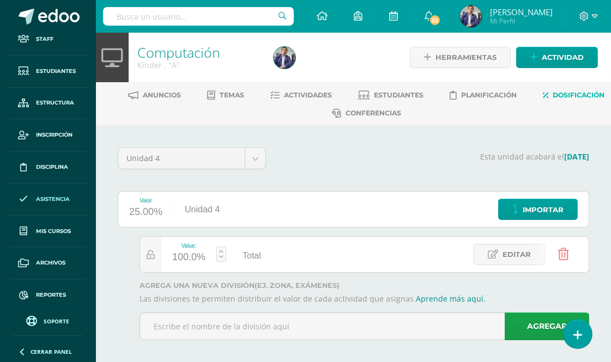
scroll to position [13, 0]
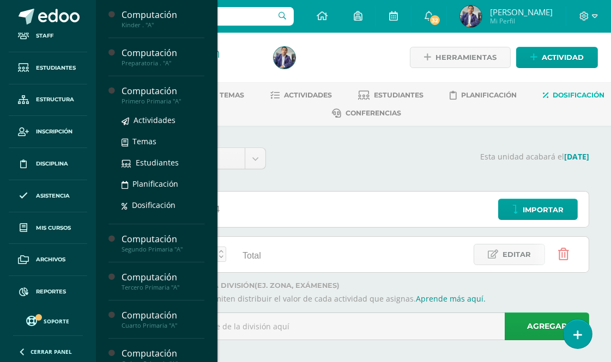
click at [162, 90] on div "Computación" at bounding box center [162, 91] width 83 height 13
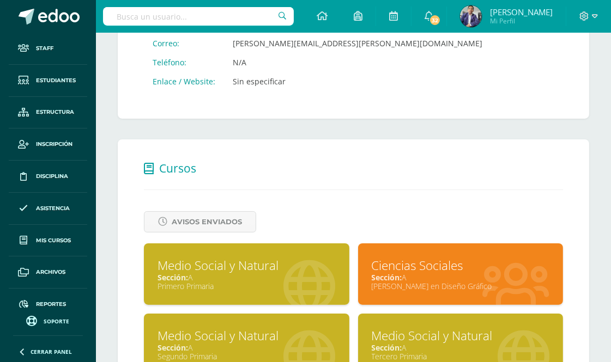
scroll to position [423, 0]
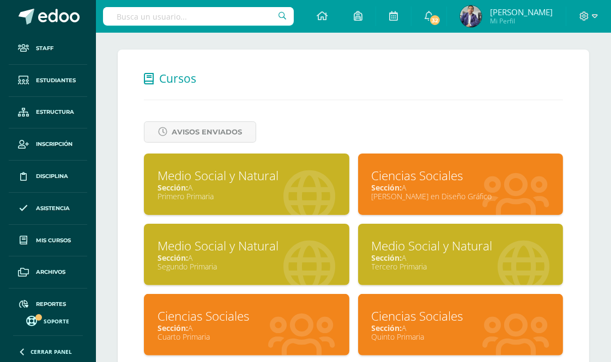
click at [252, 173] on div "Medio Social y Natural" at bounding box center [246, 175] width 178 height 17
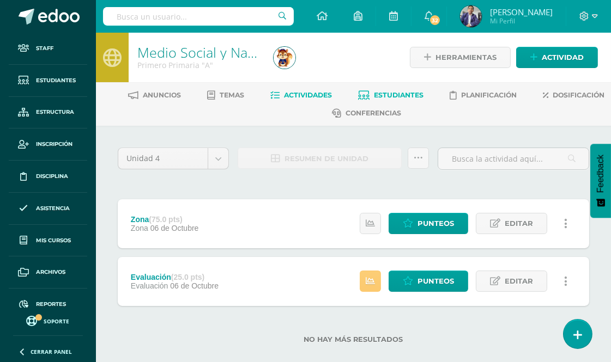
click at [424, 95] on span "Estudiantes" at bounding box center [399, 95] width 50 height 8
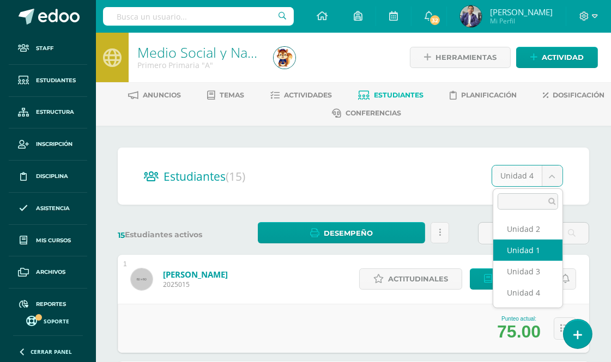
select select "/dashboard/teacher/section/15/students/?unit=240"
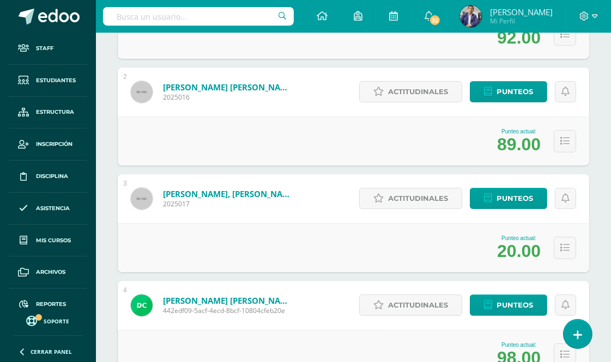
scroll to position [315, 0]
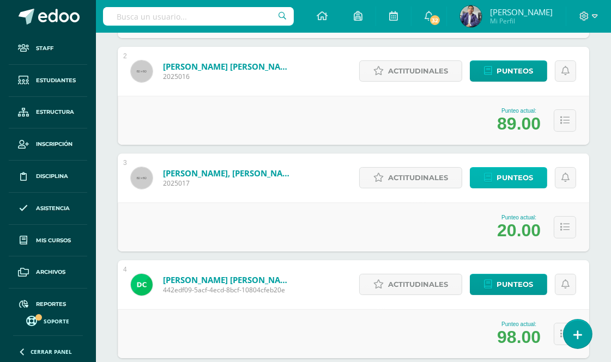
click at [518, 173] on span "Punteos" at bounding box center [514, 178] width 36 height 20
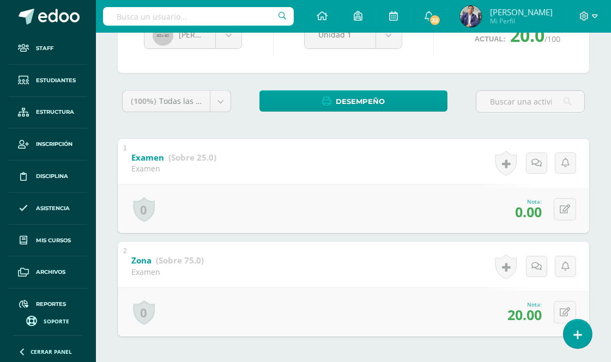
scroll to position [196, 0]
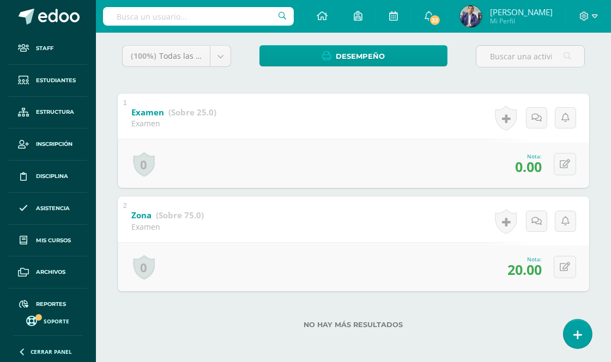
click at [521, 266] on span "20.00" at bounding box center [524, 269] width 34 height 19
click at [503, 264] on div "Nota: 20.00" at bounding box center [524, 266] width 43 height 23
click at [510, 264] on span "20.00" at bounding box center [524, 269] width 34 height 19
click at [518, 165] on span "0.00" at bounding box center [528, 166] width 27 height 19
click at [524, 268] on span "20.00" at bounding box center [524, 269] width 34 height 19
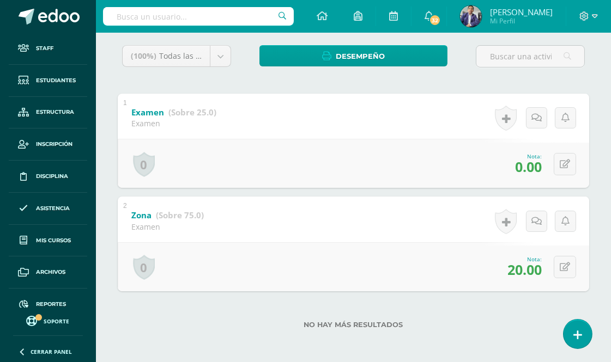
click at [525, 268] on span "20.00" at bounding box center [524, 269] width 34 height 19
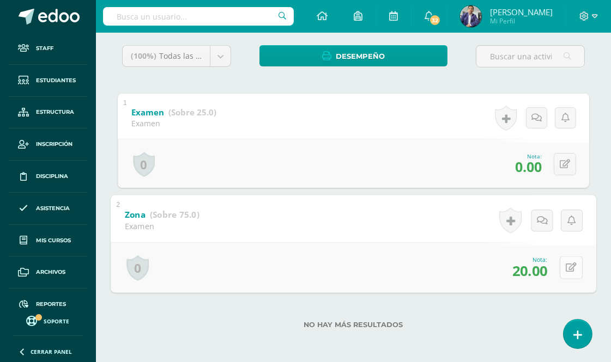
click at [560, 265] on button at bounding box center [570, 268] width 23 height 23
type input "75"
click at [562, 161] on icon at bounding box center [564, 164] width 10 height 9
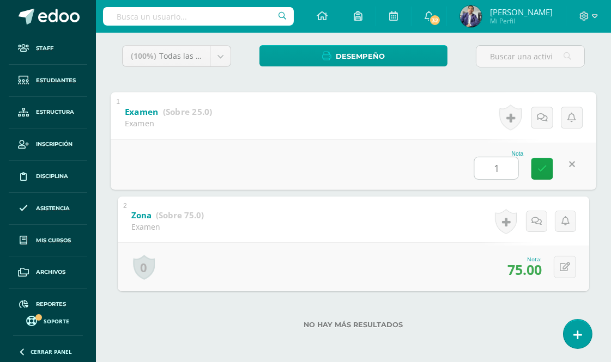
type input "17"
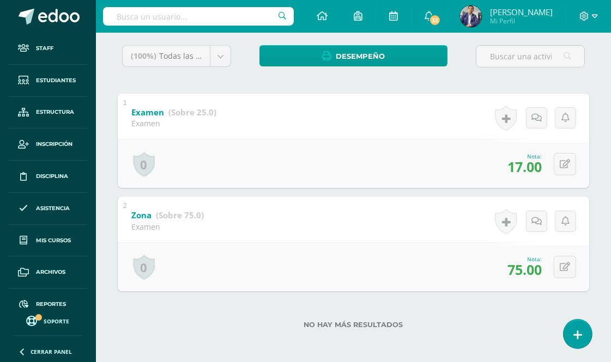
scroll to position [14, 0]
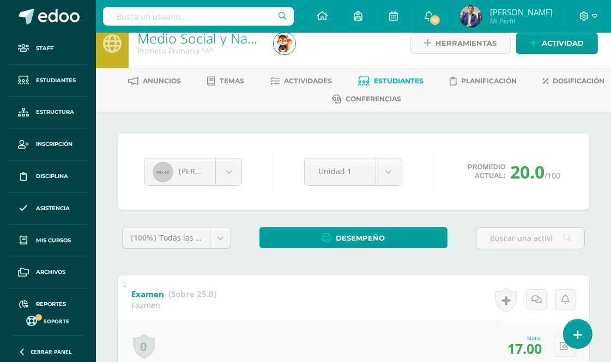
click at [166, 21] on input "text" at bounding box center [198, 16] width 191 height 19
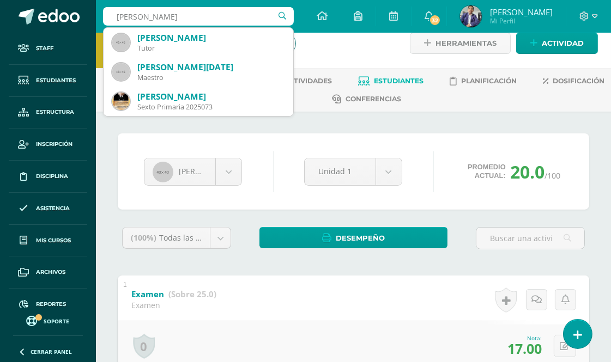
type input "gabriela"
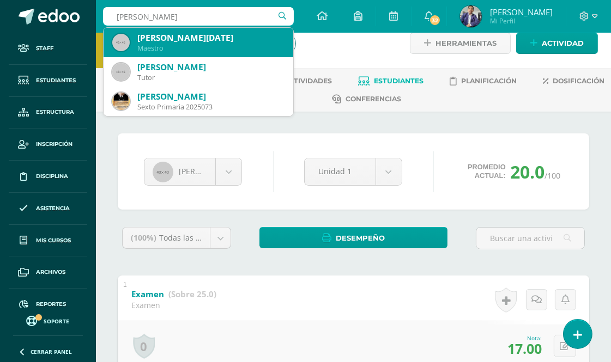
click at [218, 41] on div "Gabriela Lucia Mérida Rodríguez" at bounding box center [210, 37] width 147 height 11
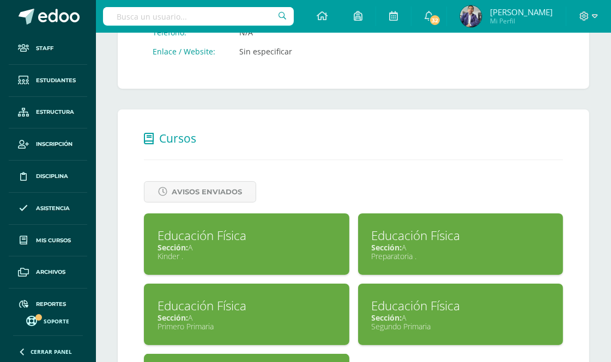
scroll to position [423, 0]
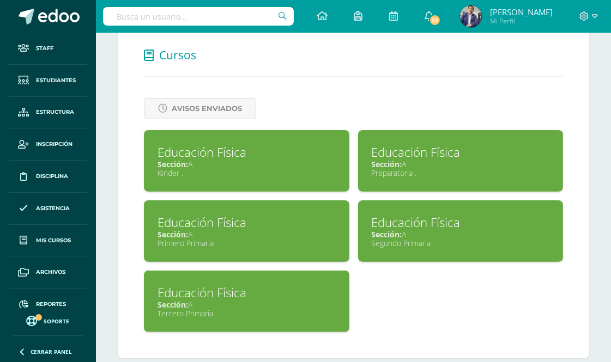
click at [264, 221] on div "Educación Física" at bounding box center [246, 222] width 178 height 17
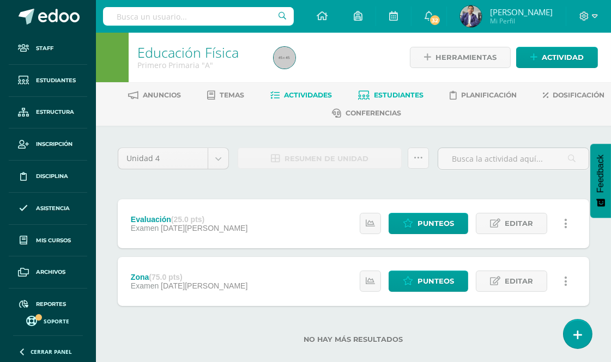
click at [424, 93] on span "Estudiantes" at bounding box center [399, 95] width 50 height 8
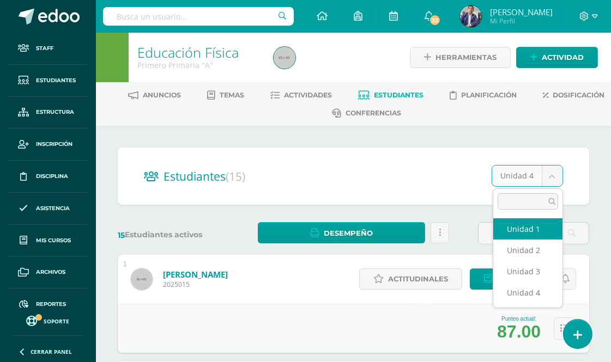
select select "/dashboard/teacher/section/16/students/?unit=254"
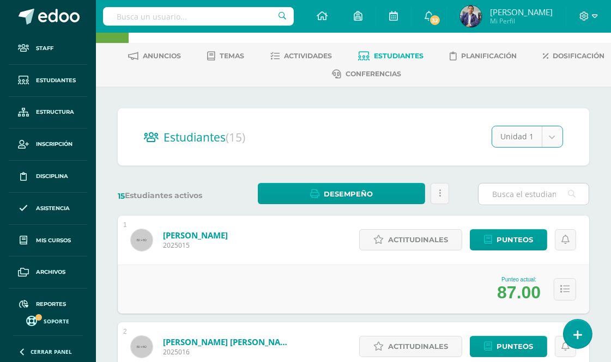
scroll to position [60, 0]
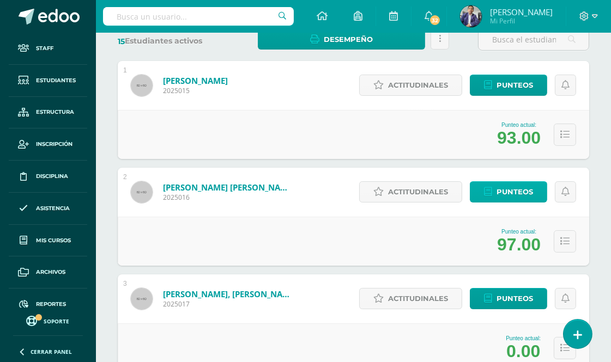
scroll to position [254, 0]
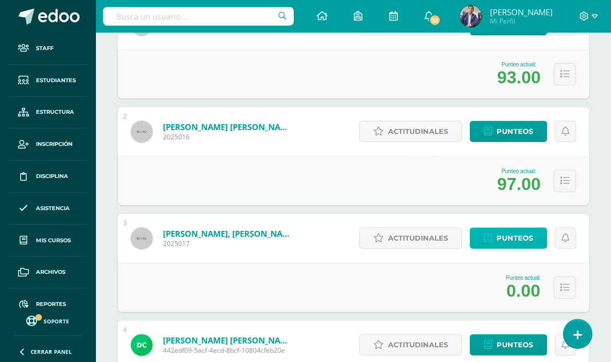
click at [516, 239] on span "Punteos" at bounding box center [514, 238] width 36 height 20
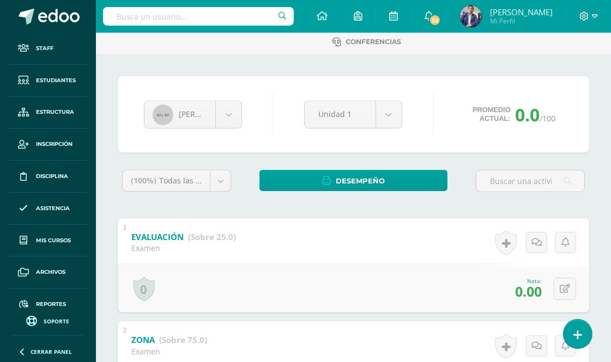
scroll to position [181, 0]
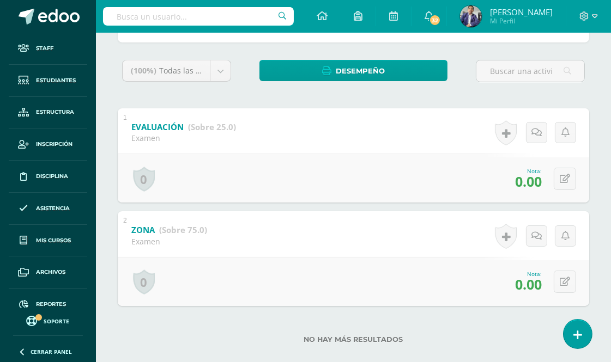
click at [526, 175] on span "0.00" at bounding box center [528, 181] width 27 height 19
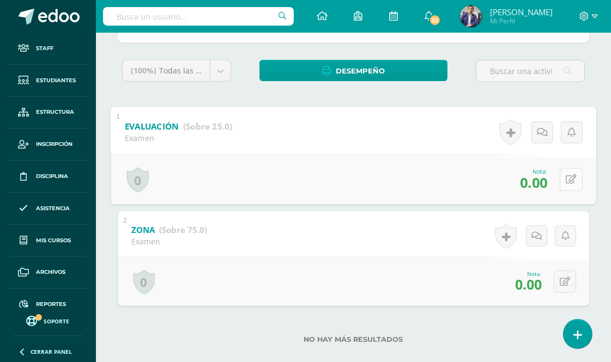
click at [565, 181] on icon at bounding box center [570, 179] width 11 height 9
type input "21"
click at [573, 282] on button at bounding box center [564, 282] width 22 height 22
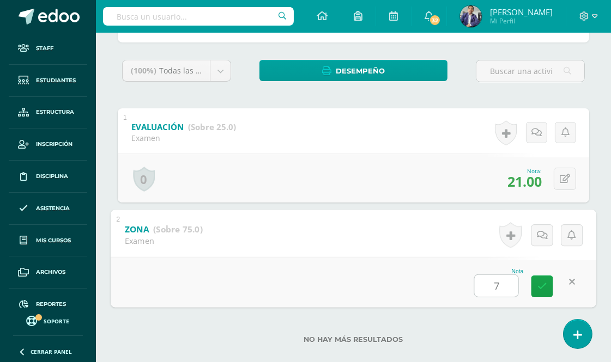
type input "75"
click at [545, 289] on icon at bounding box center [542, 286] width 10 height 9
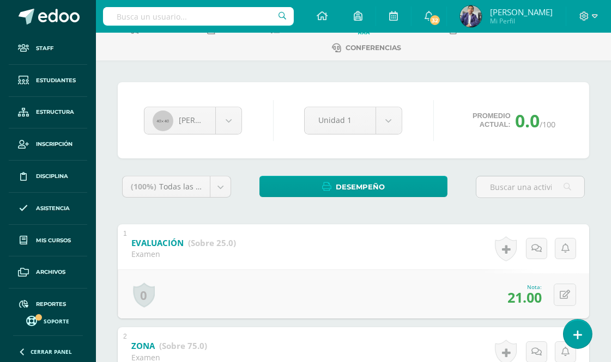
scroll to position [0, 0]
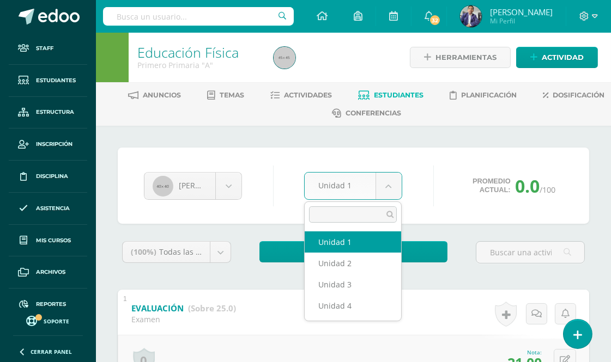
click at [395, 183] on body "Staff Estudiantes Estructura Inscripción Disciplina Asistencia Mis cursos Archi…" at bounding box center [305, 280] width 611 height 560
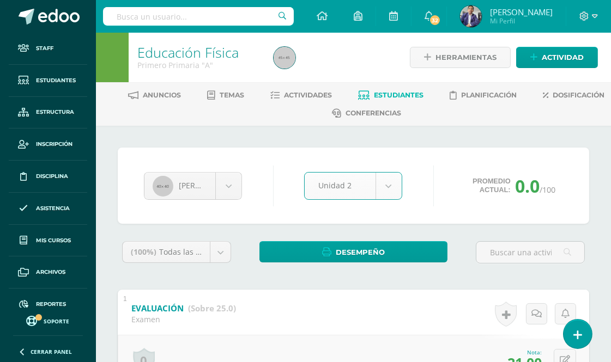
select select "Unidad 2"
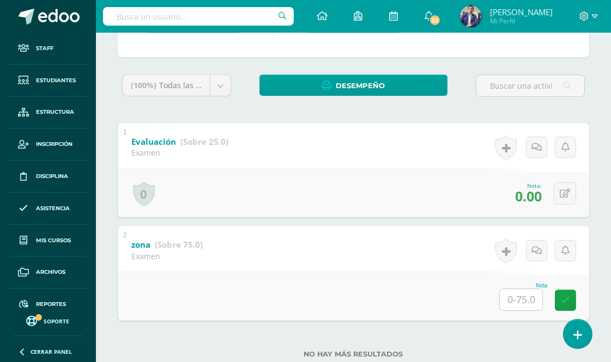
scroll to position [196, 0]
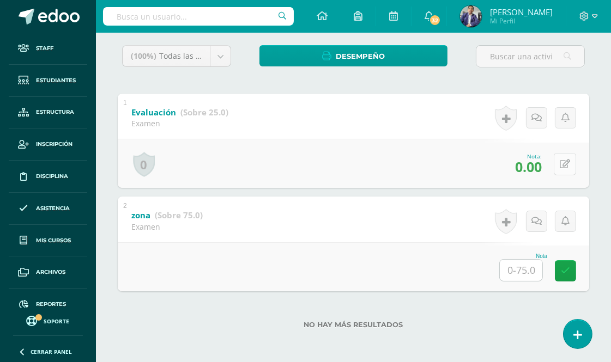
click at [564, 162] on icon at bounding box center [564, 164] width 10 height 9
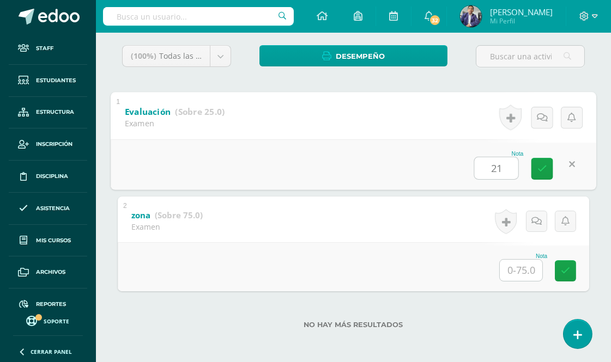
type input "21"
click at [518, 270] on input "text" at bounding box center [521, 270] width 42 height 21
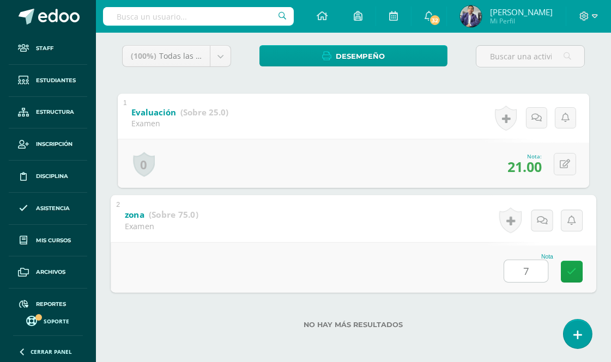
type input "75"
click at [570, 271] on icon at bounding box center [572, 271] width 10 height 9
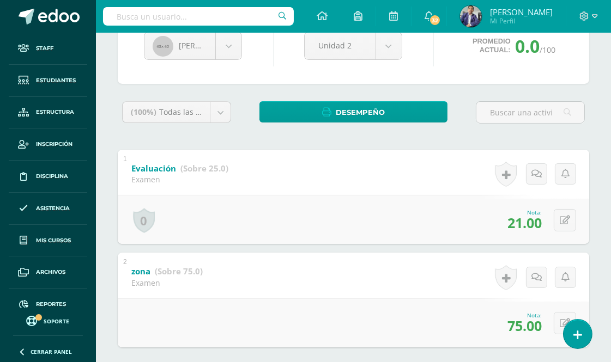
scroll to position [75, 0]
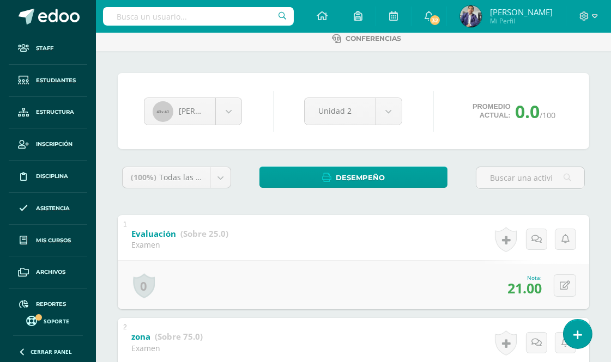
click at [215, 18] on input "text" at bounding box center [198, 16] width 191 height 19
type input "marcia"
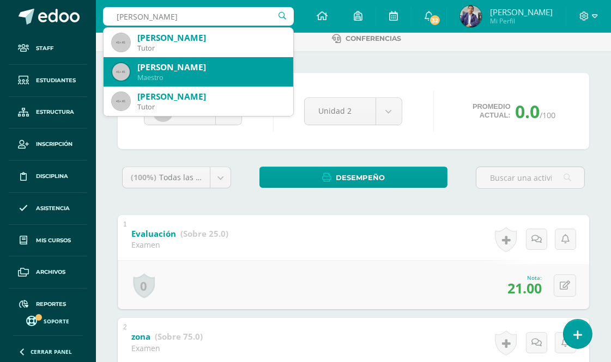
click at [182, 74] on div "Maestro" at bounding box center [210, 77] width 147 height 9
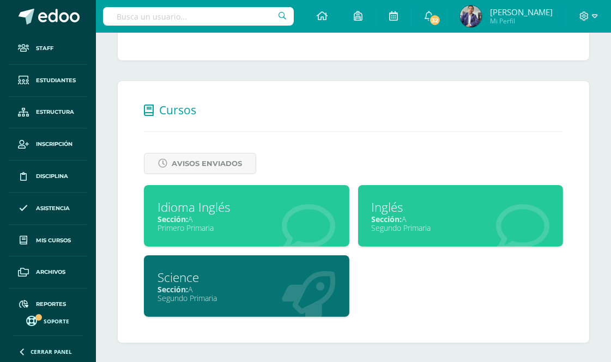
scroll to position [370, 0]
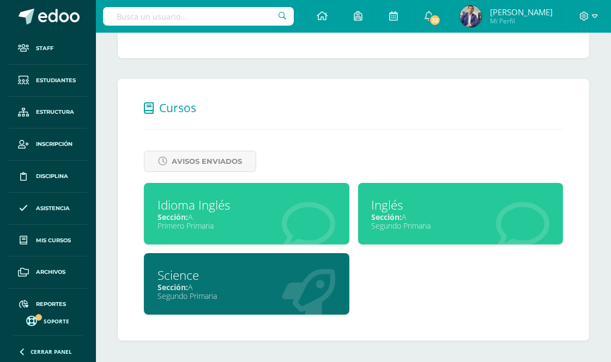
click at [232, 220] on div "Sección: A" at bounding box center [246, 217] width 178 height 10
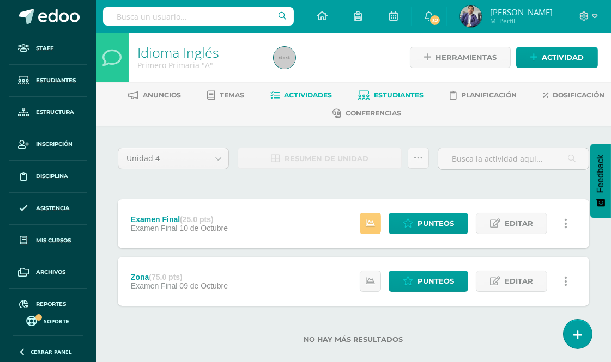
click at [424, 96] on span "Estudiantes" at bounding box center [399, 95] width 50 height 8
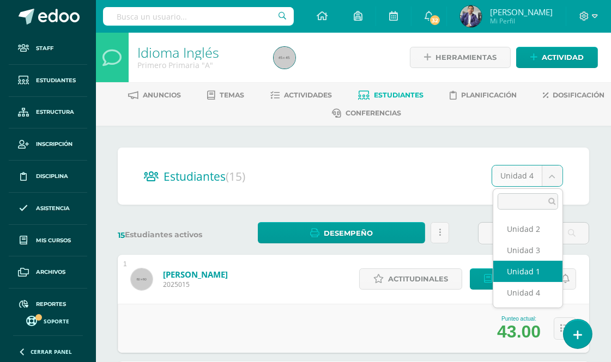
select select "/dashboard/teacher/section/17/students/?unit=268"
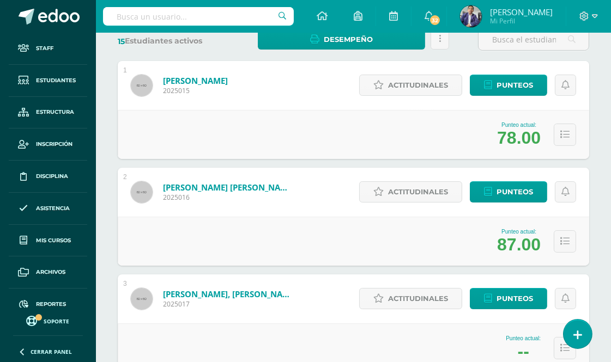
scroll to position [376, 0]
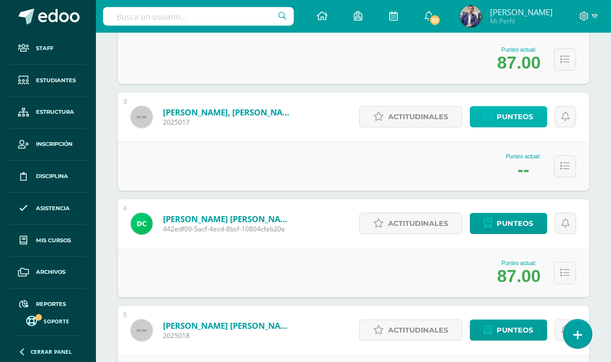
click at [521, 113] on span "Punteos" at bounding box center [514, 117] width 36 height 20
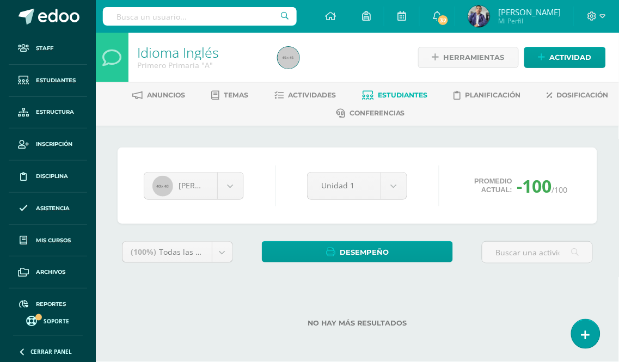
click at [399, 309] on div "No hay más resultados" at bounding box center [358, 315] width 480 height 51
click at [398, 311] on div "No hay más resultados" at bounding box center [358, 315] width 480 height 51
click at [397, 311] on div "No hay más resultados" at bounding box center [358, 315] width 480 height 51
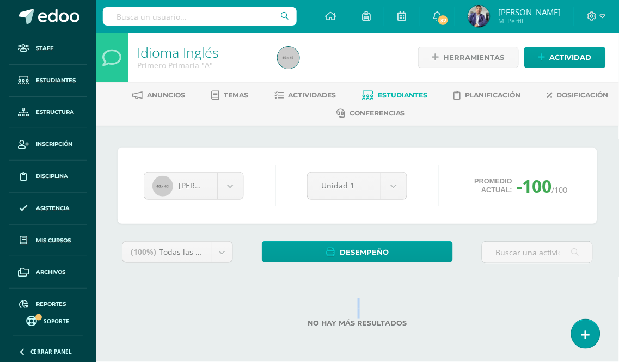
click at [395, 311] on div "No hay más resultados" at bounding box center [358, 315] width 480 height 51
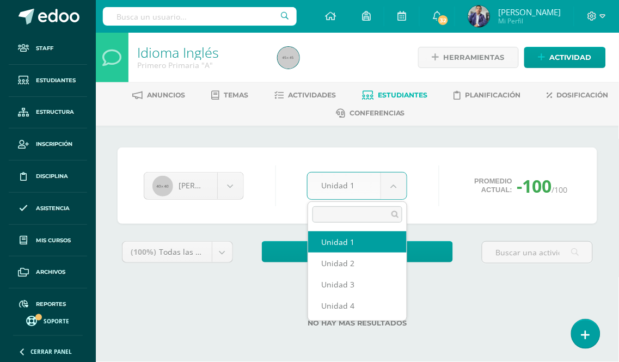
click at [396, 183] on body "Staff Estudiantes Estructura Inscripción Disciplina Asistencia Mis cursos Archi…" at bounding box center [309, 181] width 619 height 362
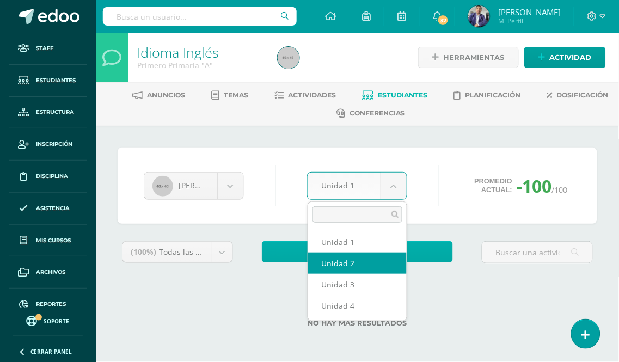
select select "Unidad 2"
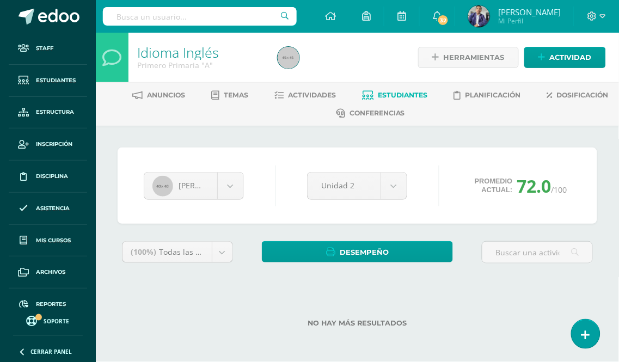
click at [407, 95] on span "Estudiantes" at bounding box center [404, 95] width 50 height 8
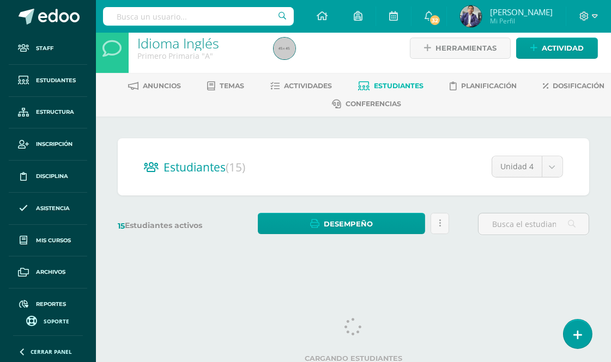
scroll to position [13, 0]
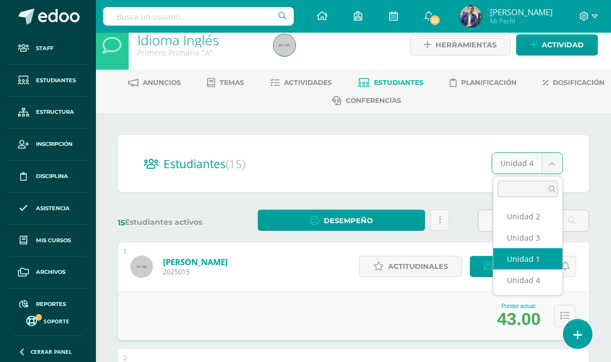
select select "/dashboard/teacher/section/17/students/?unit=268"
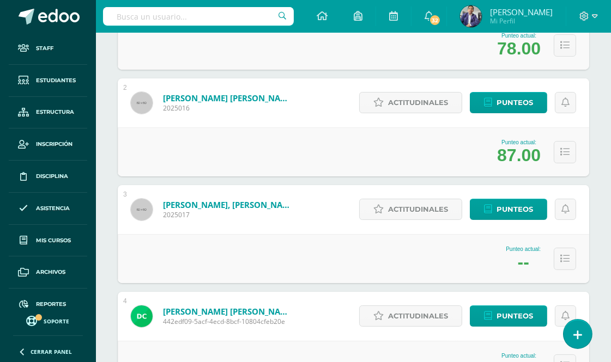
scroll to position [376, 0]
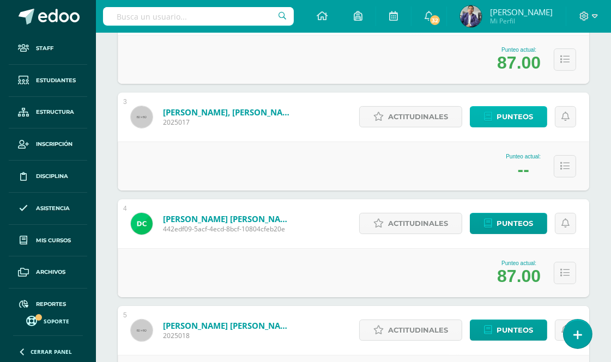
click at [508, 112] on span "Punteos" at bounding box center [514, 117] width 36 height 20
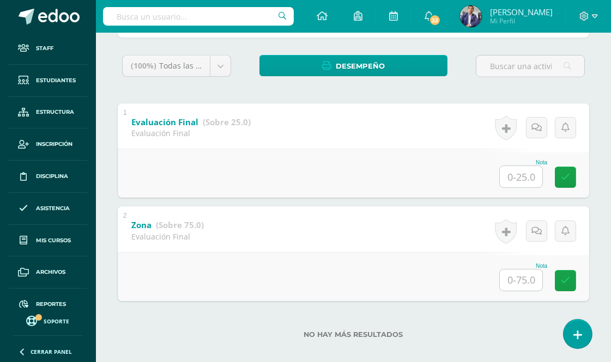
scroll to position [196, 0]
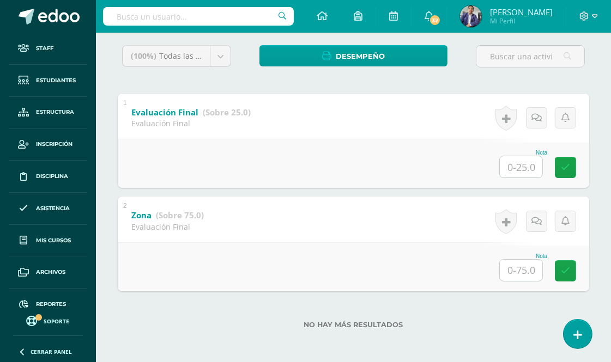
click at [520, 166] on input "text" at bounding box center [521, 166] width 42 height 21
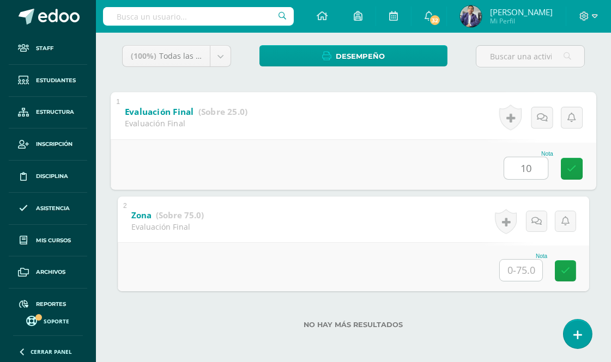
type input "10"
click at [530, 271] on input "text" at bounding box center [521, 270] width 42 height 21
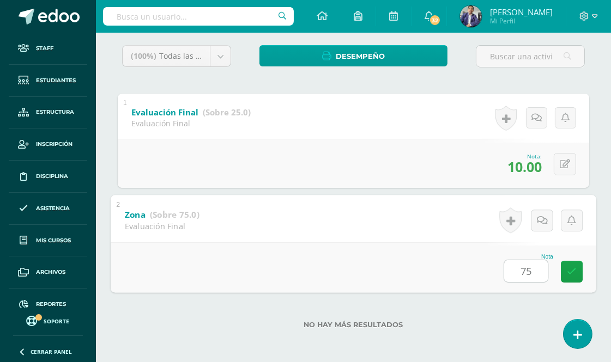
type input "75"
click at [400, 235] on div "2 Zona (Sobre 75.0) Evaluación Final Nota 75 0 [GEOGRAPHIC_DATA] Logros obtenid…" at bounding box center [353, 245] width 485 height 98
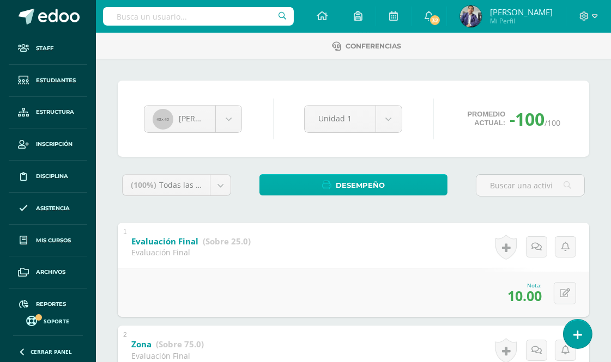
scroll to position [0, 0]
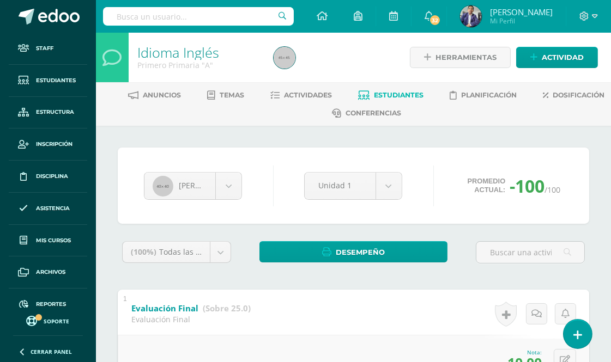
click at [168, 14] on input "text" at bounding box center [198, 16] width 191 height 19
type input "[PERSON_NAME]"
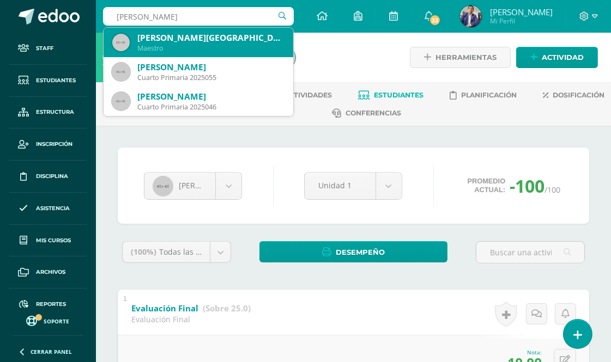
click at [215, 37] on div "[PERSON_NAME][GEOGRAPHIC_DATA]" at bounding box center [210, 37] width 147 height 11
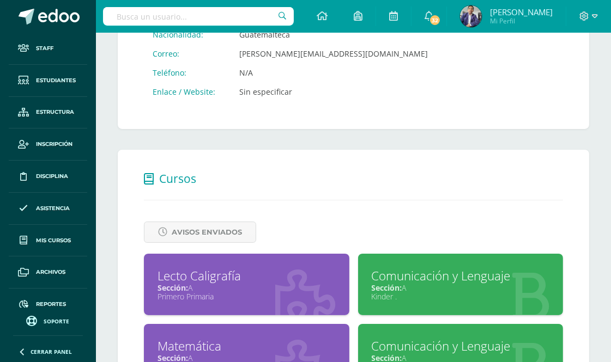
scroll to position [363, 0]
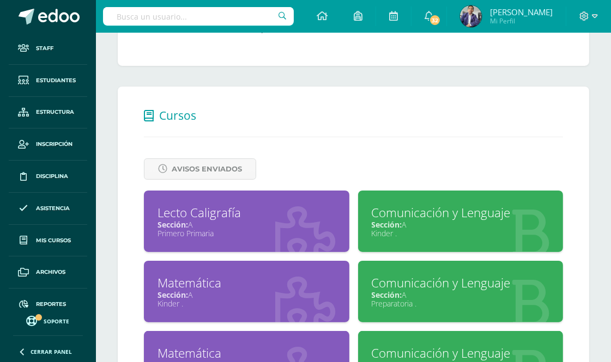
click at [236, 215] on div "Lecto Caligrafía" at bounding box center [246, 212] width 178 height 17
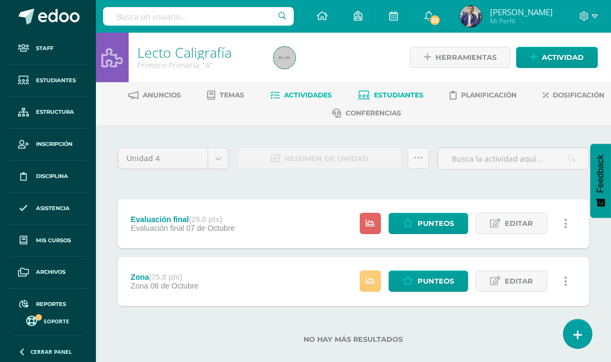
click at [424, 91] on span "Estudiantes" at bounding box center [399, 95] width 50 height 8
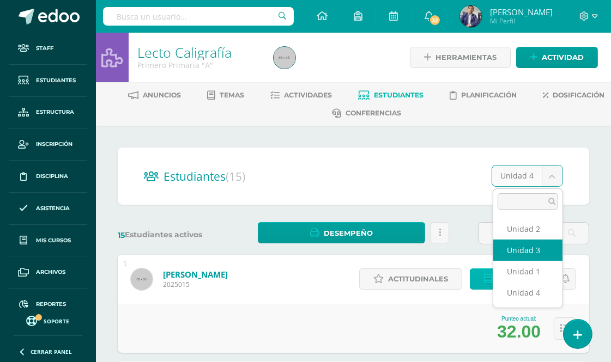
click at [531, 270] on span "Punteos" at bounding box center [514, 279] width 36 height 20
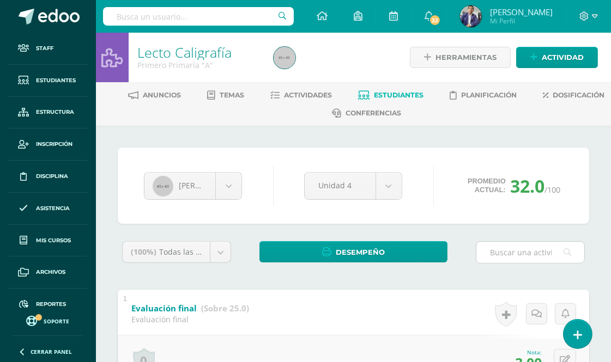
scroll to position [196, 0]
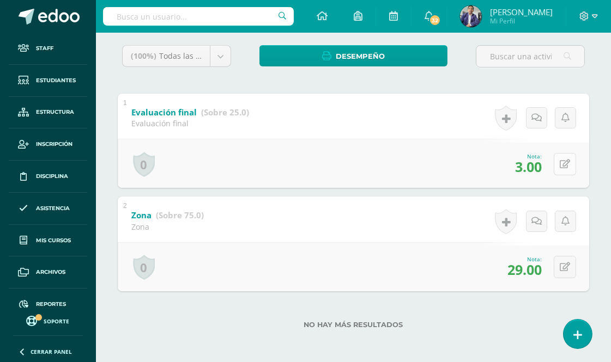
click at [565, 161] on icon at bounding box center [564, 164] width 10 height 9
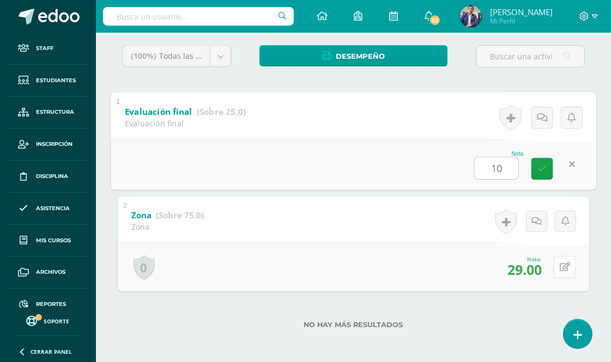
type input "10"
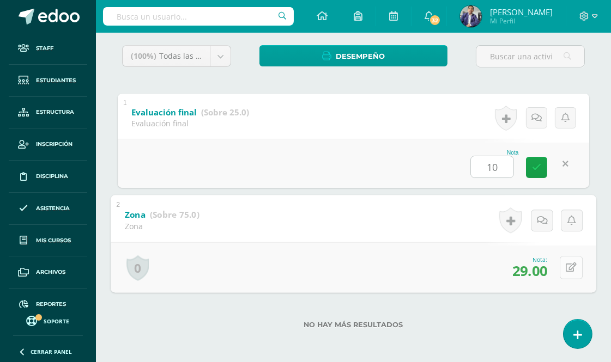
click at [565, 267] on icon at bounding box center [570, 267] width 11 height 9
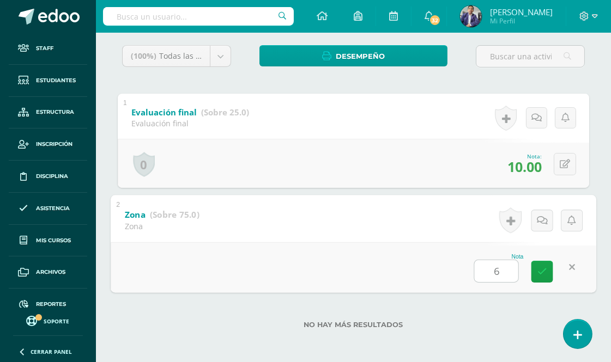
type input "60"
click at [542, 278] on link at bounding box center [542, 272] width 22 height 22
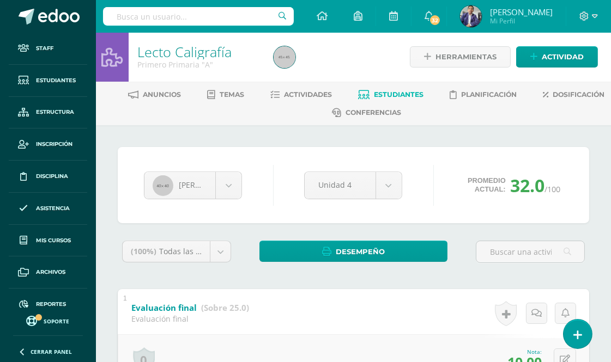
scroll to position [0, 0]
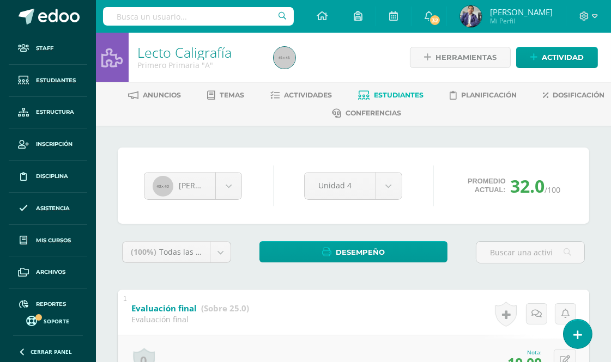
click at [177, 13] on input "text" at bounding box center [198, 16] width 191 height 19
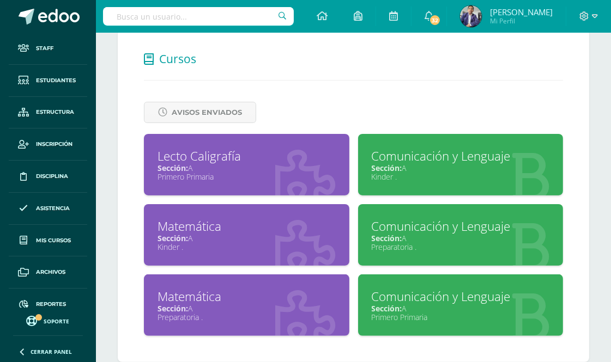
scroll to position [440, 0]
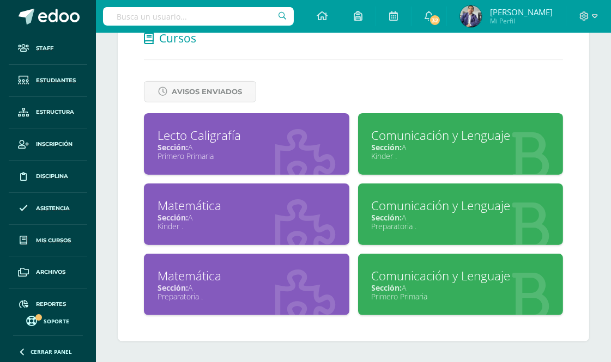
click at [428, 289] on div "Sección: A" at bounding box center [461, 288] width 178 height 10
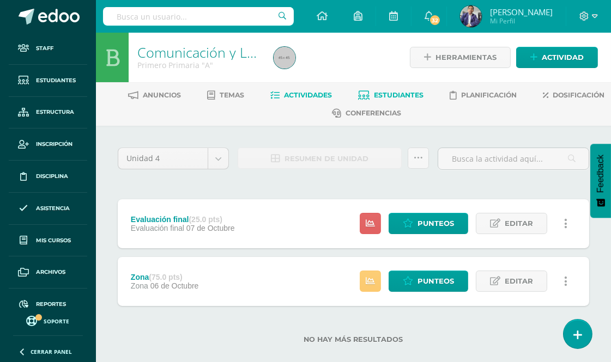
click at [424, 95] on span "Estudiantes" at bounding box center [399, 95] width 50 height 8
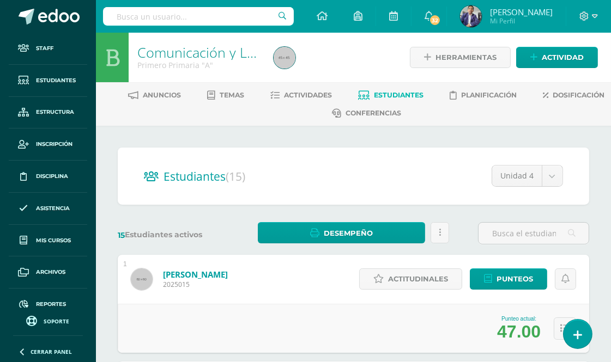
scroll to position [13, 0]
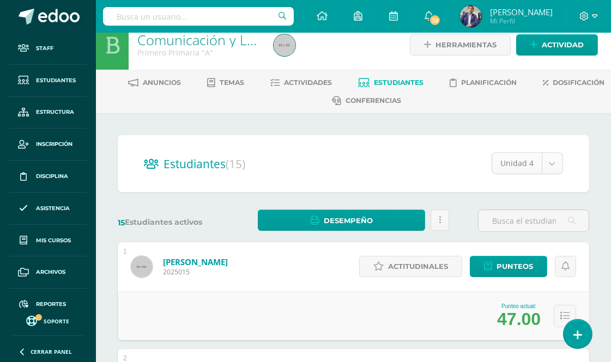
click at [524, 218] on input "text" at bounding box center [533, 220] width 110 height 21
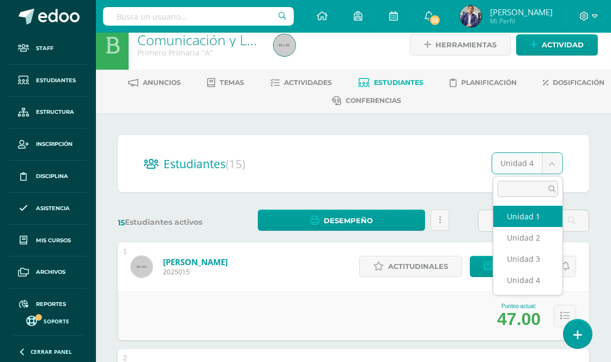
select select "/dashboard/teacher/section/20/students/?unit=310"
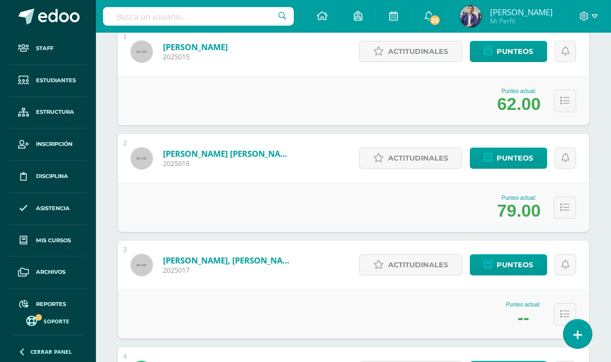
scroll to position [302, 0]
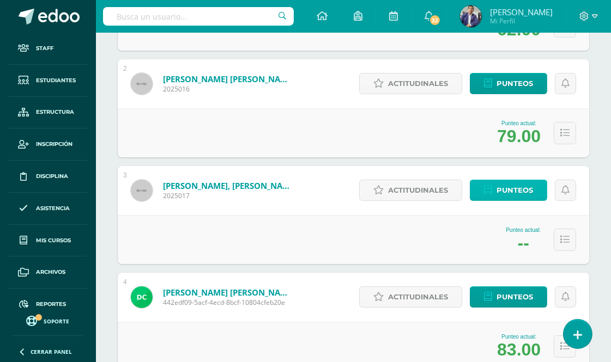
click at [519, 192] on span "Punteos" at bounding box center [514, 190] width 36 height 20
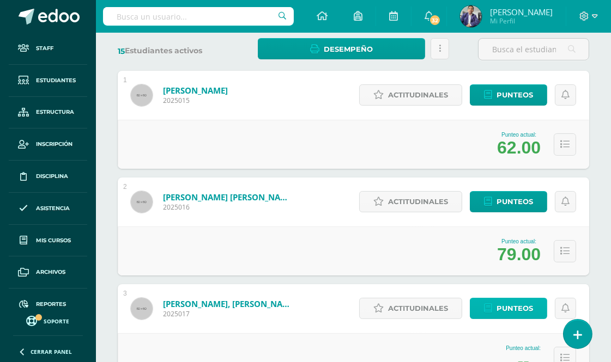
scroll to position [242, 0]
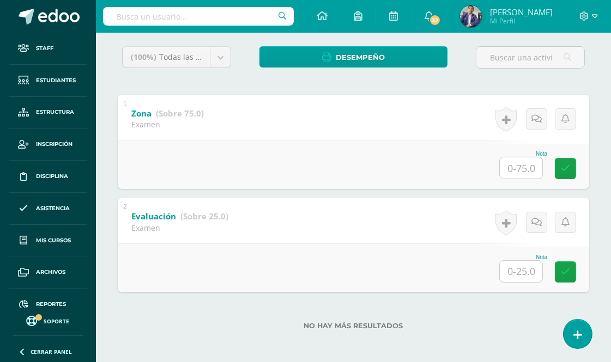
scroll to position [196, 0]
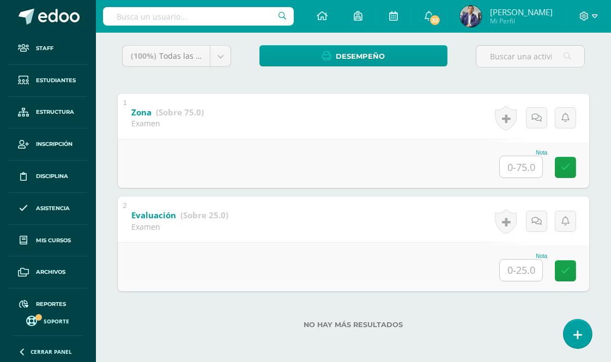
click at [518, 167] on input "text" at bounding box center [521, 166] width 42 height 21
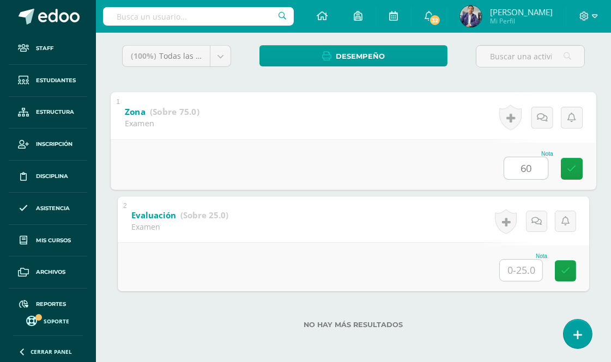
type input "60"
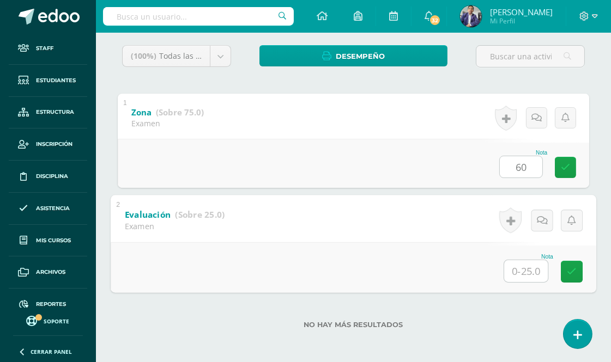
click at [519, 269] on input "text" at bounding box center [526, 271] width 44 height 22
type input "16"
click at [569, 275] on icon at bounding box center [572, 271] width 10 height 9
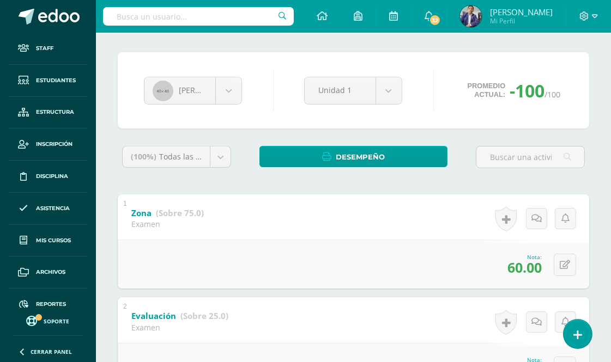
scroll to position [0, 0]
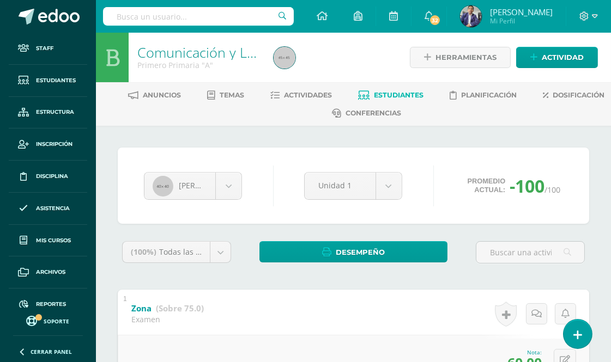
click at [186, 52] on link "Comunicación y Lenguaje" at bounding box center [216, 52] width 159 height 19
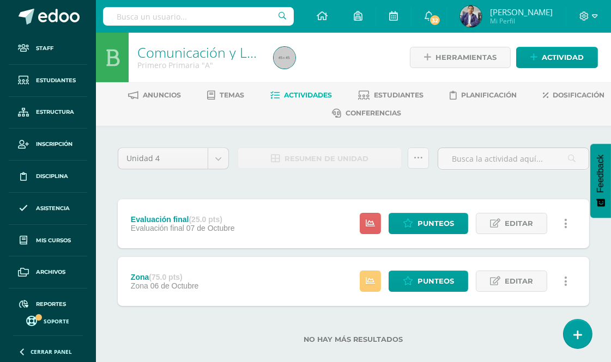
click at [204, 14] on input "text" at bounding box center [198, 16] width 191 height 19
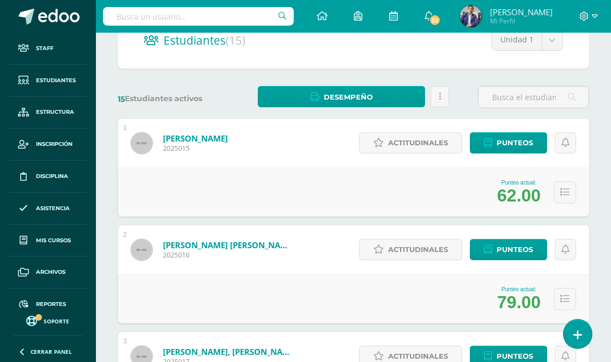
scroll to position [242, 0]
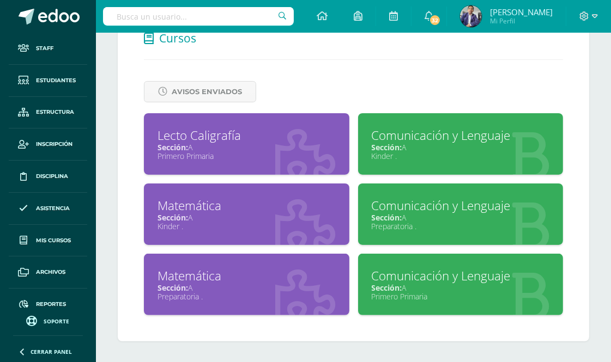
click at [233, 135] on div "Lecto Caligrafía" at bounding box center [246, 135] width 178 height 17
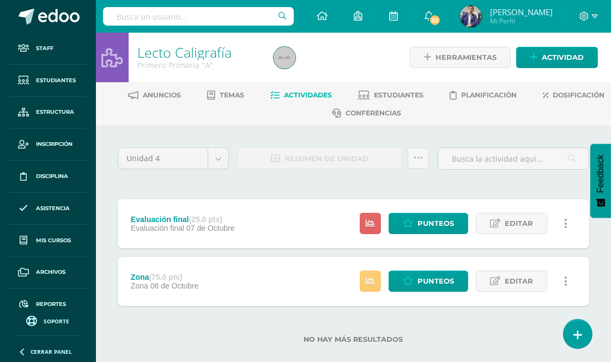
scroll to position [15, 0]
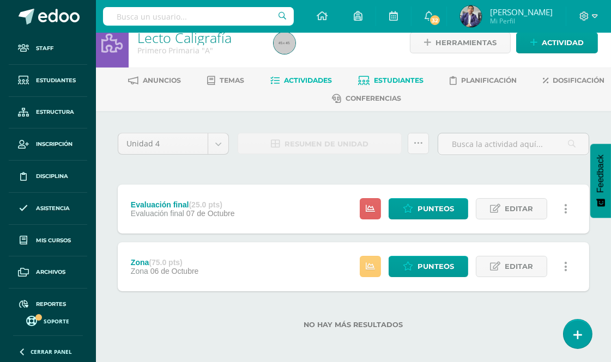
click at [424, 79] on span "Estudiantes" at bounding box center [399, 80] width 50 height 8
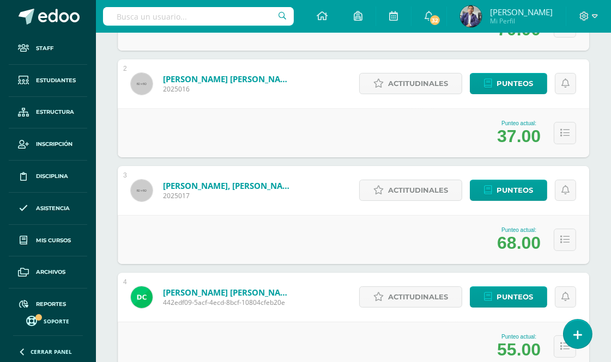
scroll to position [60, 0]
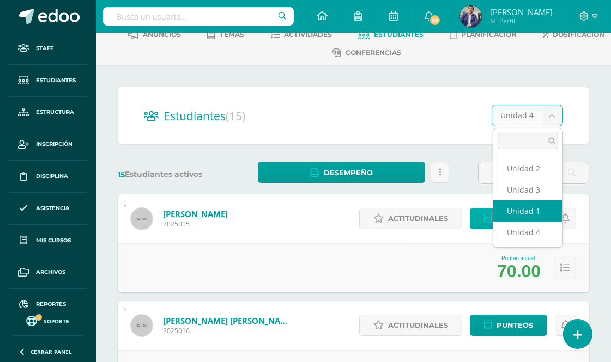
select select "/dashboard/teacher/section/19/students/?unit=296"
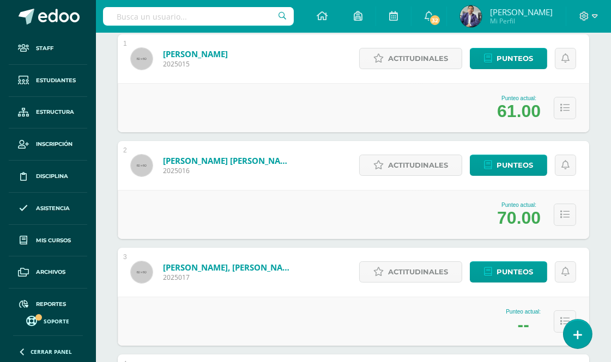
scroll to position [242, 0]
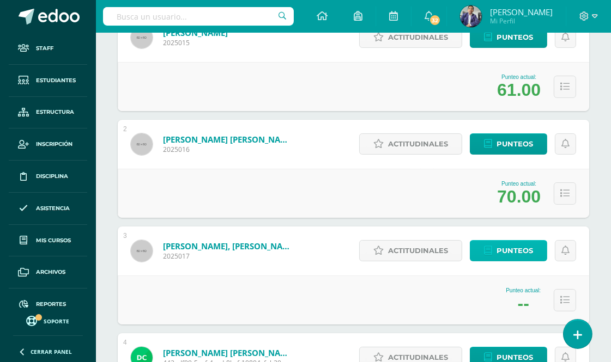
click at [527, 249] on span "Punteos" at bounding box center [514, 251] width 36 height 20
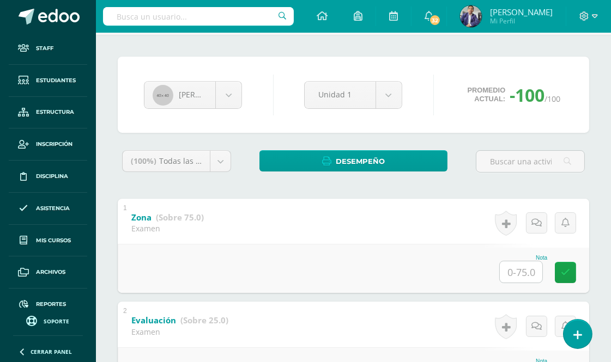
scroll to position [121, 0]
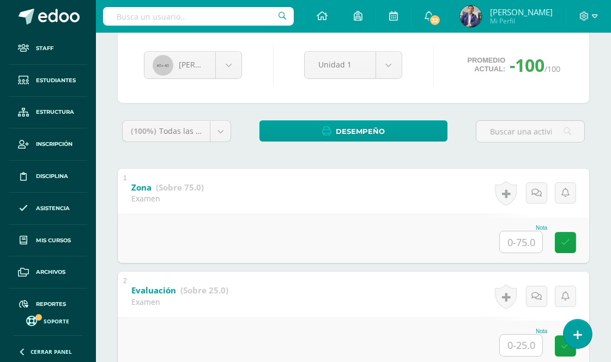
click at [526, 241] on input "text" at bounding box center [521, 242] width 42 height 21
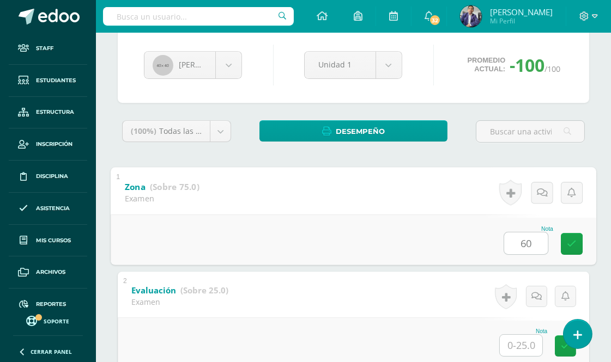
type input "60"
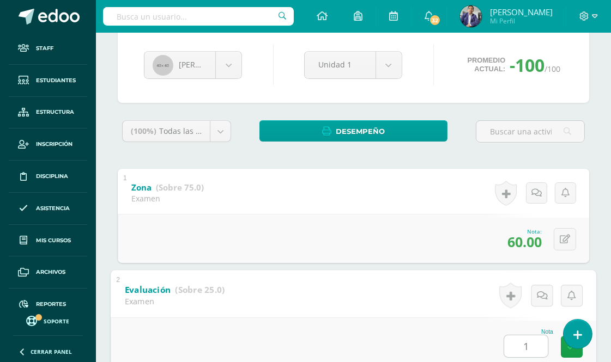
type input "10"
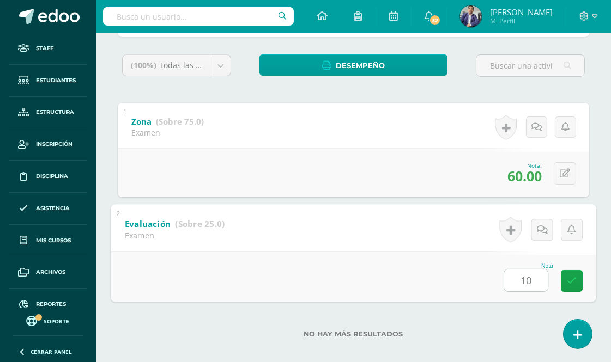
scroll to position [196, 0]
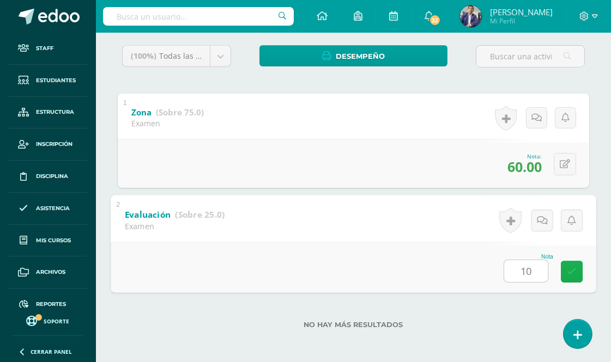
click at [573, 275] on link at bounding box center [572, 272] width 22 height 22
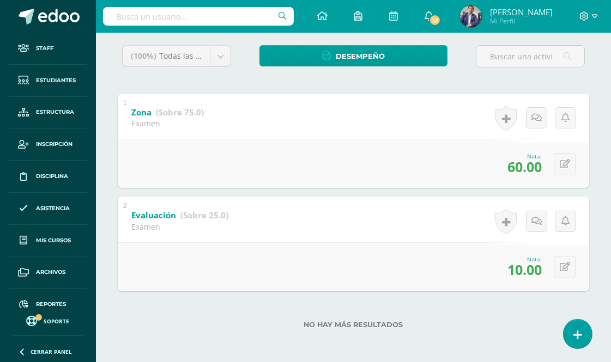
click at [175, 14] on input "text" at bounding box center [198, 16] width 191 height 19
click at [155, 17] on input "text" at bounding box center [198, 16] width 191 height 19
type input "rosario"
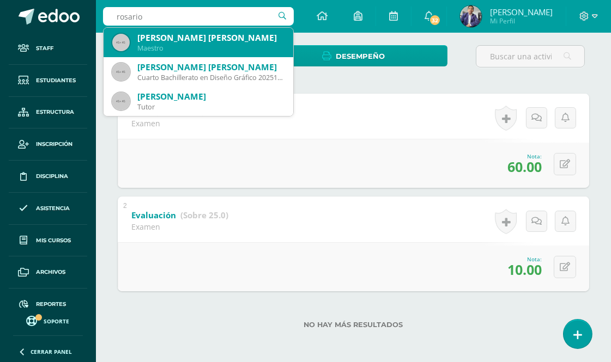
click at [265, 40] on div "Josselyn Del Rosario Chin Escalante" at bounding box center [210, 37] width 147 height 11
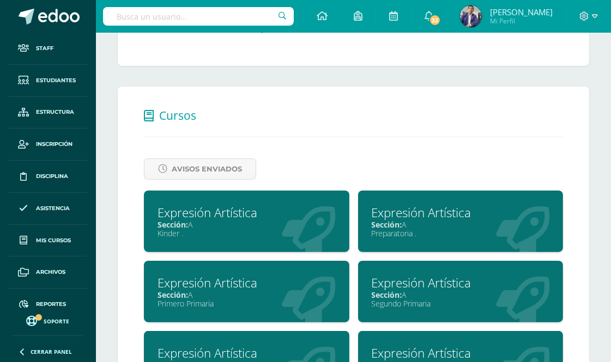
scroll to position [423, 0]
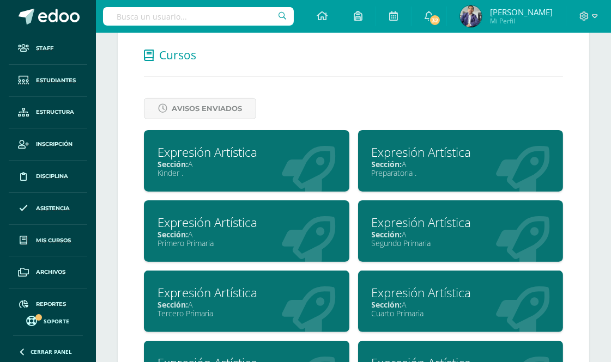
click at [236, 234] on div "Sección: A" at bounding box center [246, 234] width 178 height 10
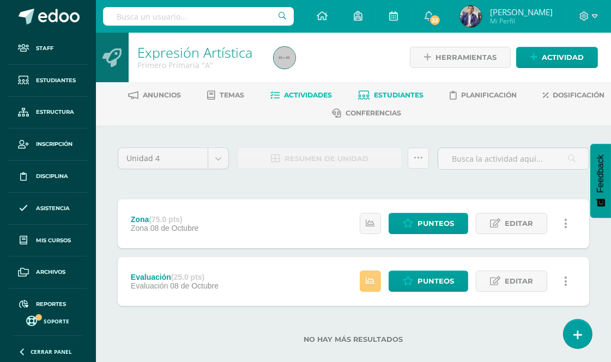
click at [424, 91] on span "Estudiantes" at bounding box center [399, 95] width 50 height 8
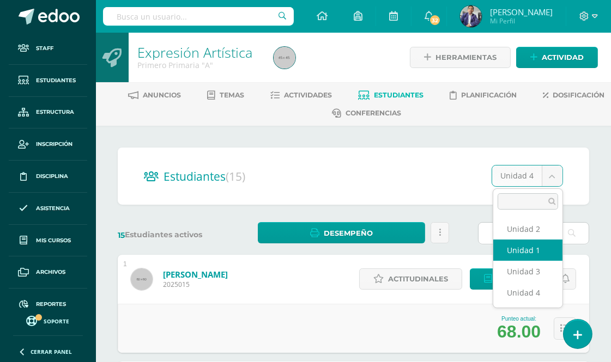
click at [530, 229] on input "text" at bounding box center [533, 233] width 110 height 21
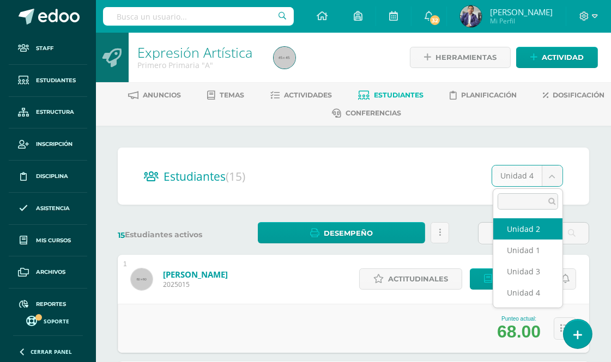
select select "/dashboard/teacher/section/22/students/?unit=341"
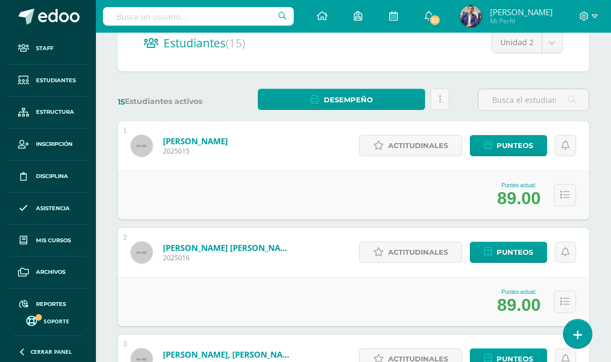
scroll to position [315, 0]
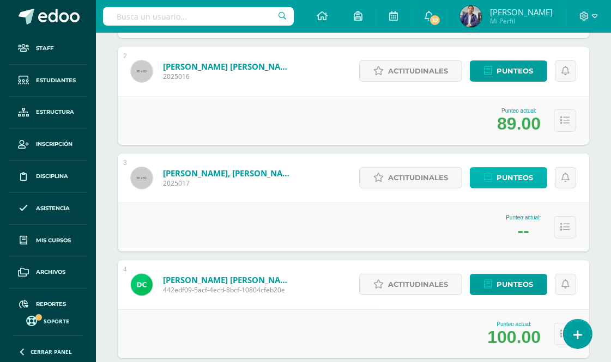
click at [521, 178] on span "Punteos" at bounding box center [514, 178] width 36 height 20
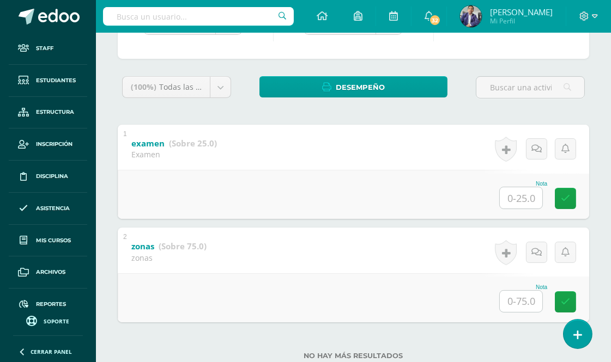
scroll to position [169, 0]
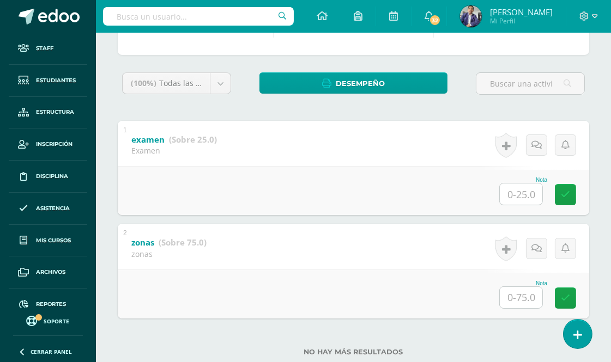
click at [519, 192] on input "text" at bounding box center [521, 194] width 42 height 21
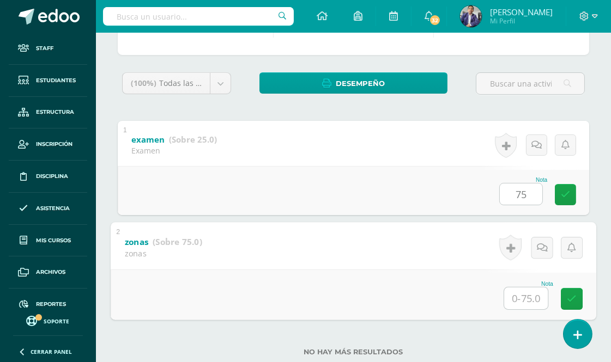
click at [521, 294] on input "text" at bounding box center [526, 299] width 44 height 22
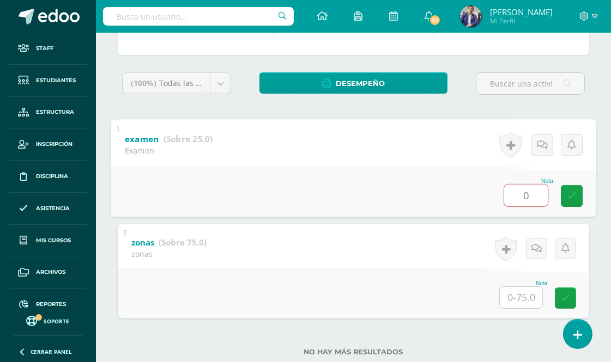
click at [522, 296] on input "text" at bounding box center [521, 297] width 42 height 21
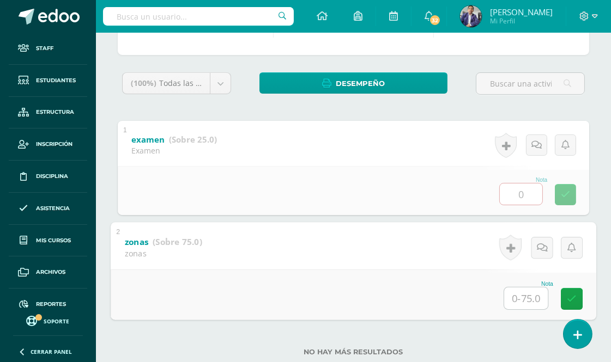
type input "0.00"
type input "75"
click at [531, 197] on span "0.00" at bounding box center [528, 194] width 27 height 19
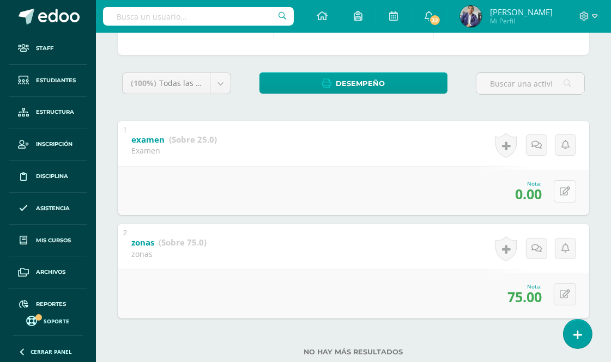
click at [567, 188] on icon at bounding box center [564, 191] width 10 height 9
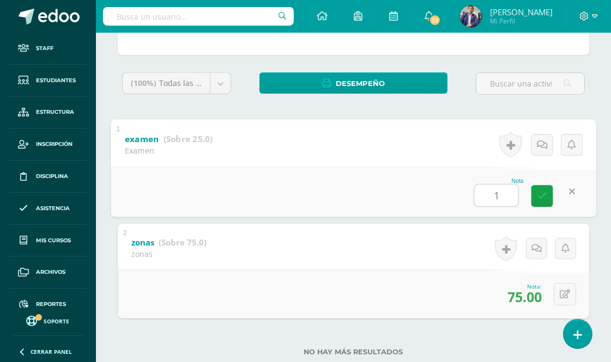
type input "14"
click at [543, 192] on icon at bounding box center [542, 195] width 10 height 9
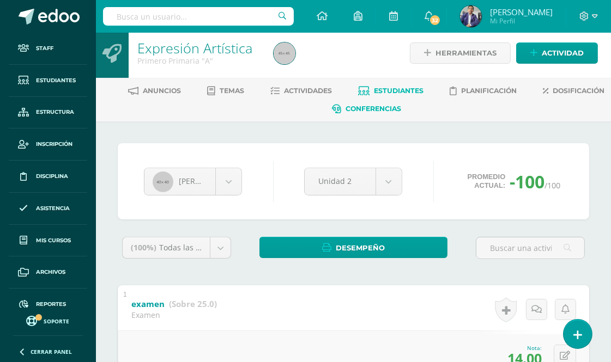
scroll to position [0, 0]
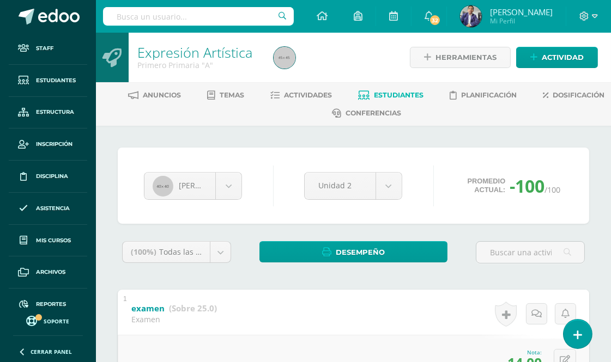
click at [167, 15] on input "text" at bounding box center [198, 16] width 191 height 19
type input "carlos"
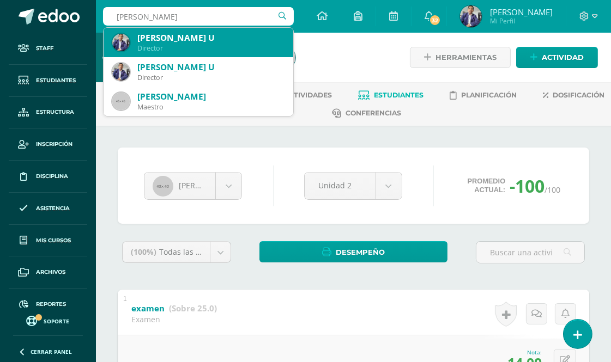
click at [191, 41] on div "Carlos Alexis Pac U" at bounding box center [210, 37] width 147 height 11
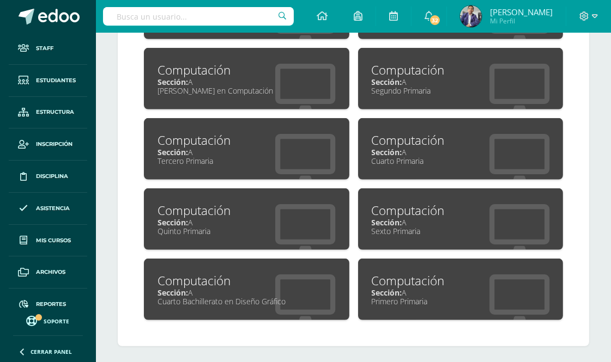
scroll to position [804, 0]
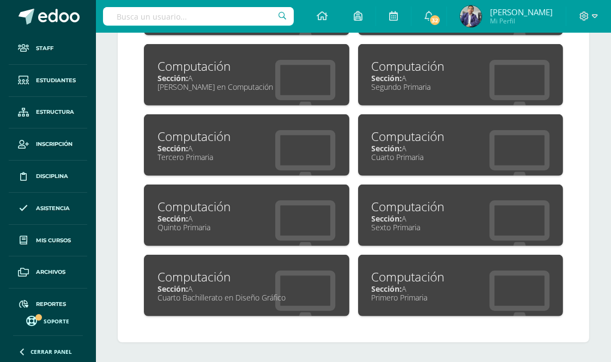
click at [419, 297] on div "Primero Primaria" at bounding box center [461, 298] width 178 height 10
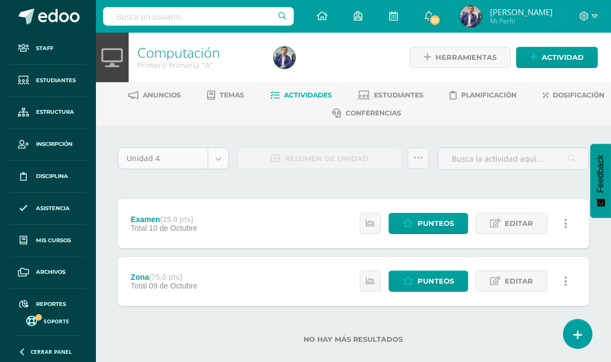
click at [221, 154] on body "Staff Estudiantes Estructura Inscripción Disciplina Asistencia Mis cursos Archi…" at bounding box center [305, 189] width 611 height 379
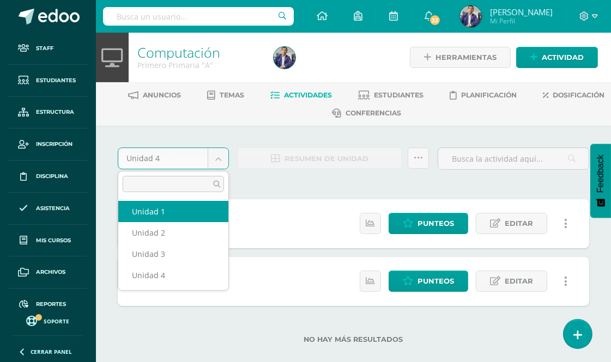
select select "Unidad 1"
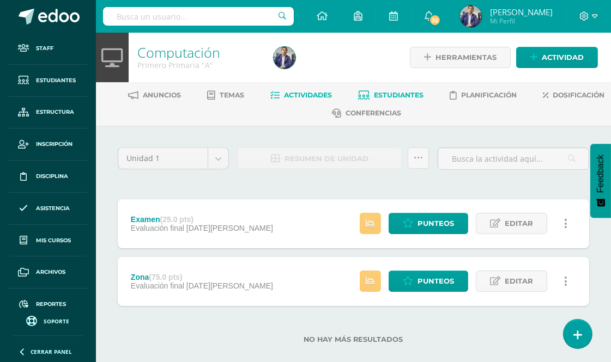
click at [424, 95] on span "Estudiantes" at bounding box center [399, 95] width 50 height 8
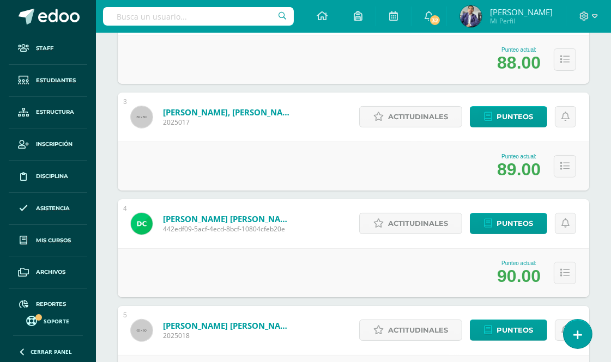
scroll to position [73, 0]
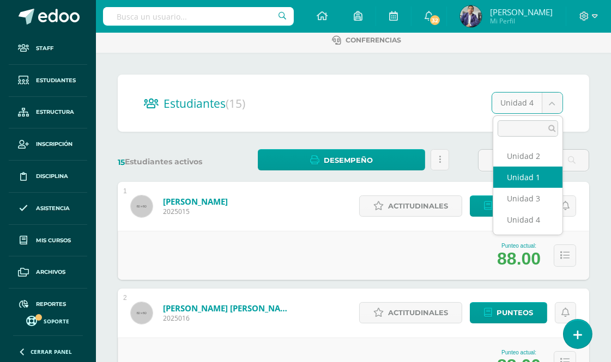
select select "/dashboard/teacher/section/179/students/?unit=2667"
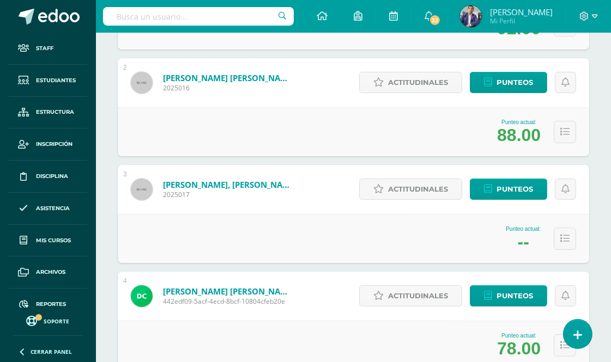
scroll to position [315, 0]
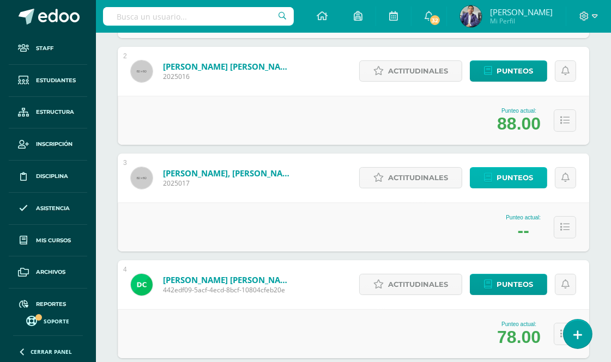
click at [520, 172] on span "Punteos" at bounding box center [514, 178] width 36 height 20
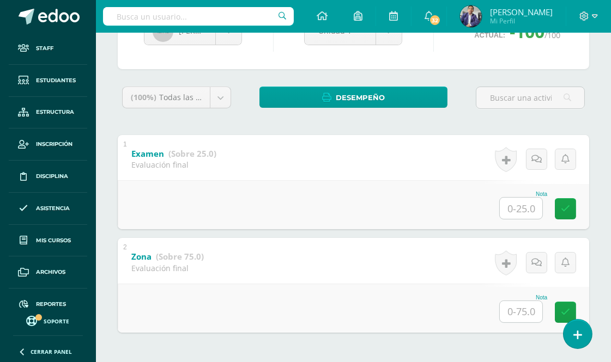
scroll to position [169, 0]
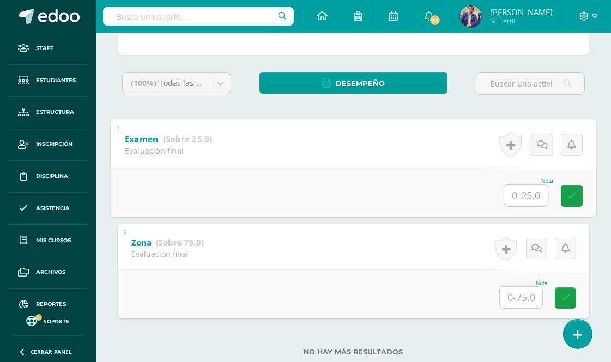
click at [524, 194] on input "text" at bounding box center [526, 195] width 44 height 22
type input "18"
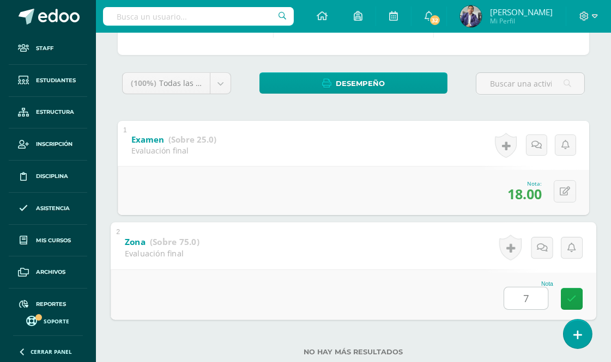
type input "75"
click at [570, 299] on icon at bounding box center [572, 298] width 10 height 9
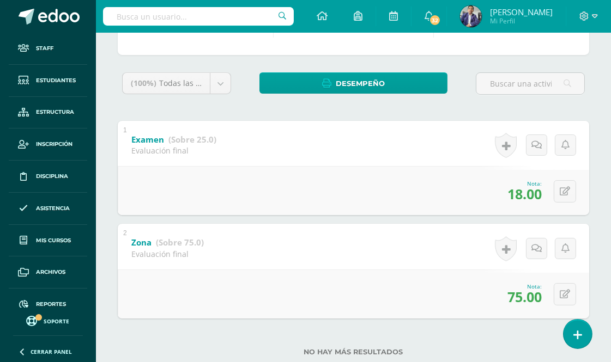
scroll to position [0, 0]
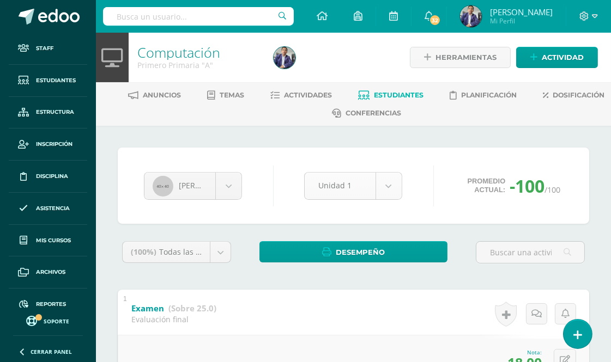
click at [390, 180] on body "Staff Estudiantes Estructura Inscripción Disciplina Asistencia Mis cursos Archi…" at bounding box center [305, 280] width 611 height 560
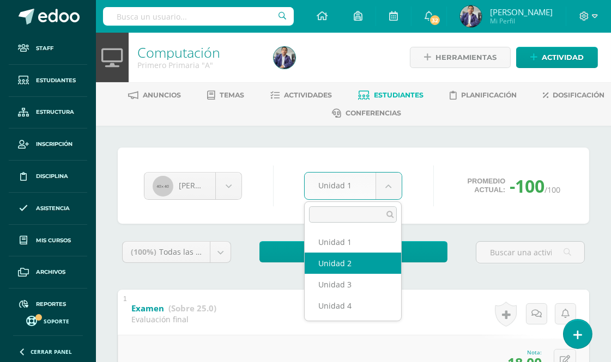
select select "Unidad 2"
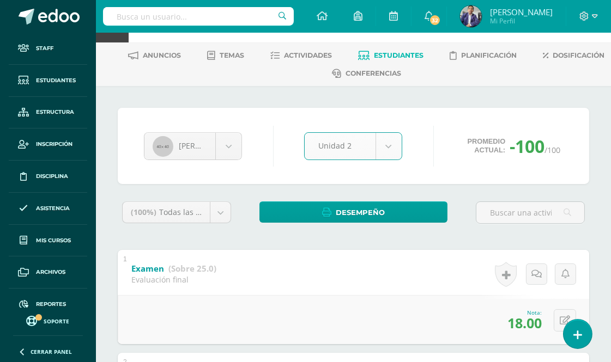
scroll to position [60, 0]
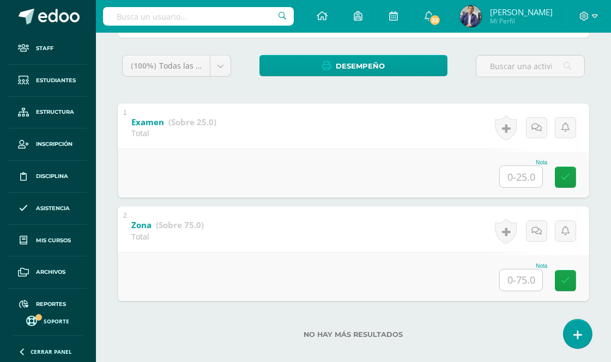
scroll to position [196, 0]
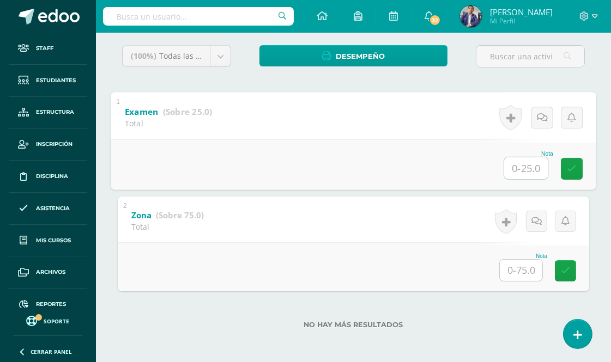
click at [522, 161] on input "text" at bounding box center [526, 168] width 44 height 22
type input "7"
type input "18"
click at [524, 272] on input "text" at bounding box center [521, 270] width 42 height 21
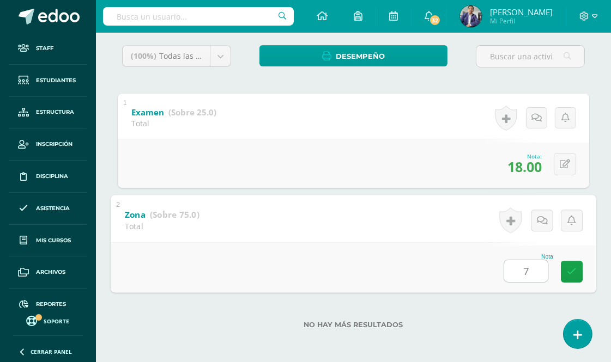
type input "75"
click at [575, 269] on icon at bounding box center [572, 271] width 10 height 9
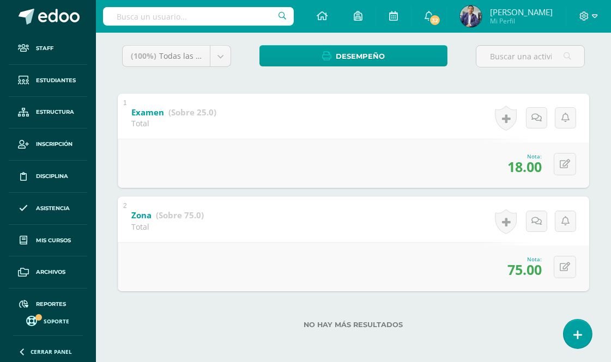
click at [196, 15] on input "text" at bounding box center [198, 16] width 191 height 19
type input "marcia"
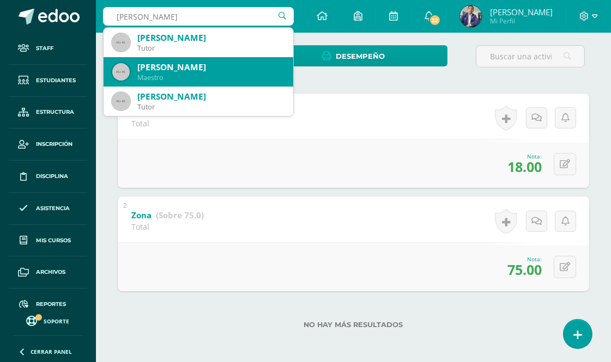
click at [193, 70] on div "Marcia Victoria Cóbar Méndez" at bounding box center [210, 67] width 147 height 11
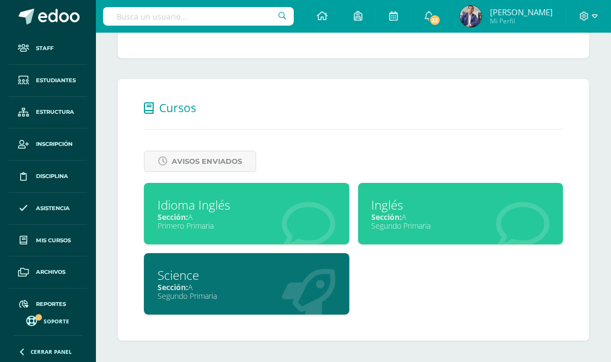
scroll to position [68, 0]
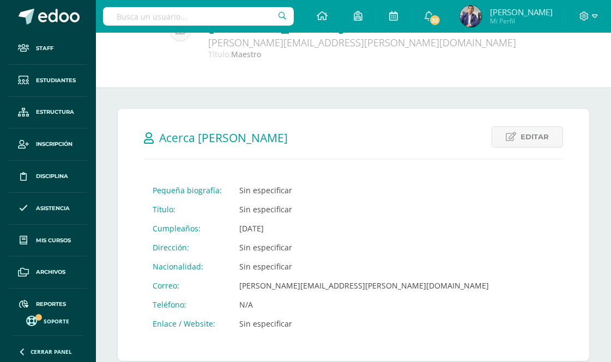
click at [174, 16] on input "text" at bounding box center [198, 16] width 191 height 19
type input "gema"
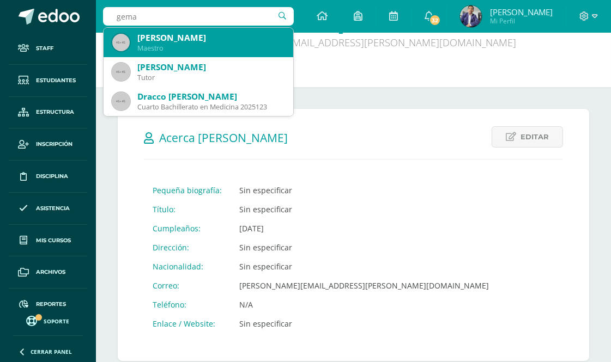
click at [148, 42] on div "[PERSON_NAME]" at bounding box center [210, 37] width 147 height 11
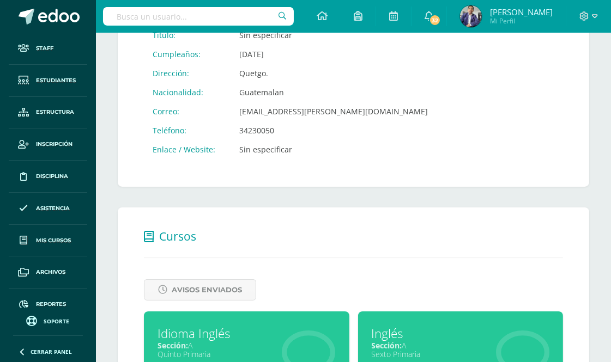
scroll to position [370, 0]
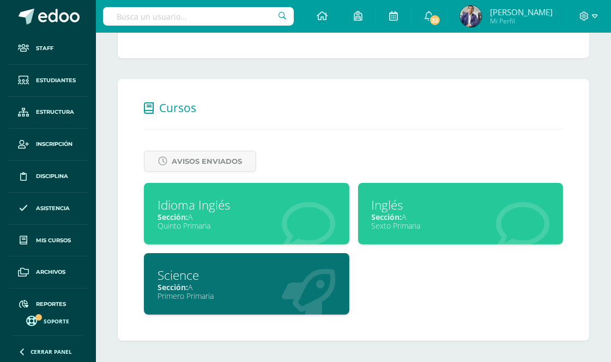
click at [228, 285] on div "Sección: A" at bounding box center [246, 287] width 178 height 10
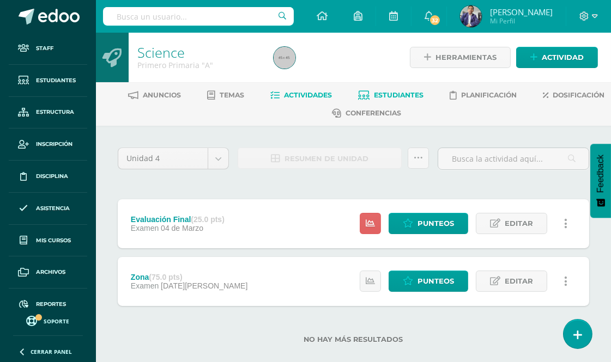
click at [424, 95] on span "Estudiantes" at bounding box center [399, 95] width 50 height 8
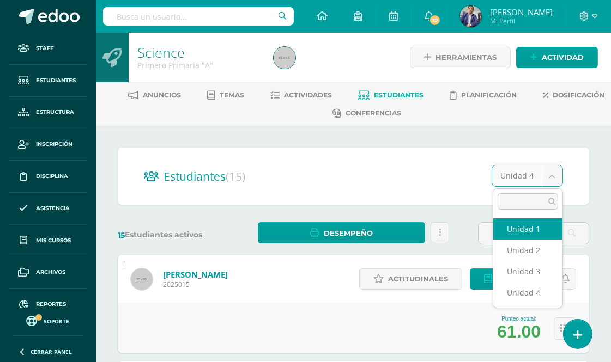
select select "/dashboard/teacher/section/197/students/?unit=2931"
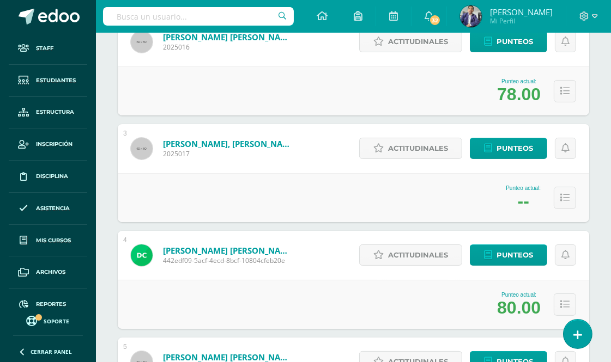
scroll to position [436, 0]
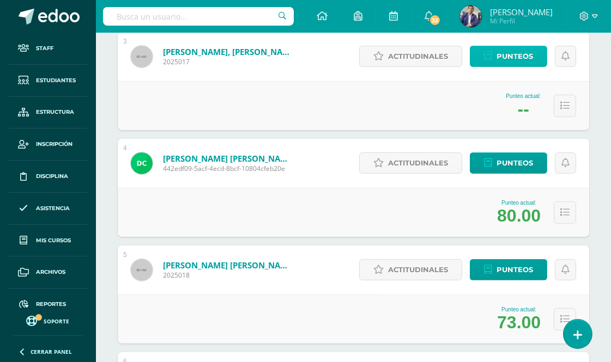
click at [513, 58] on span "Punteos" at bounding box center [514, 56] width 36 height 20
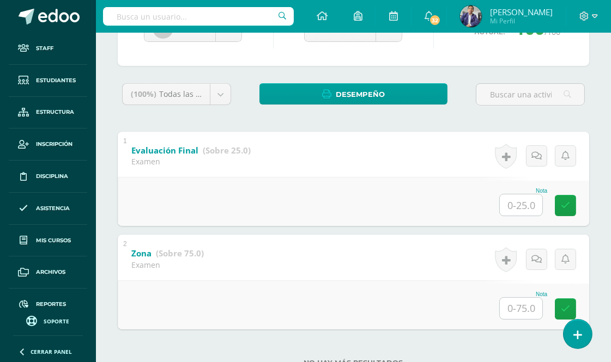
scroll to position [196, 0]
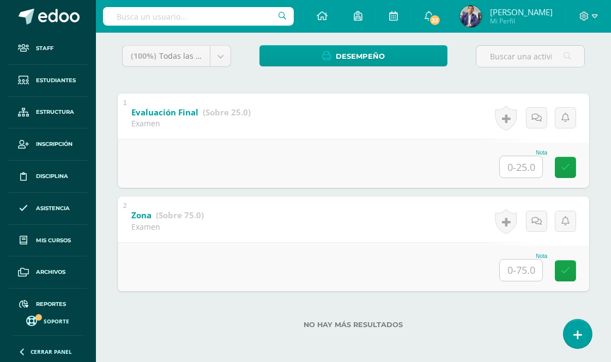
click at [516, 166] on input "text" at bounding box center [521, 166] width 42 height 21
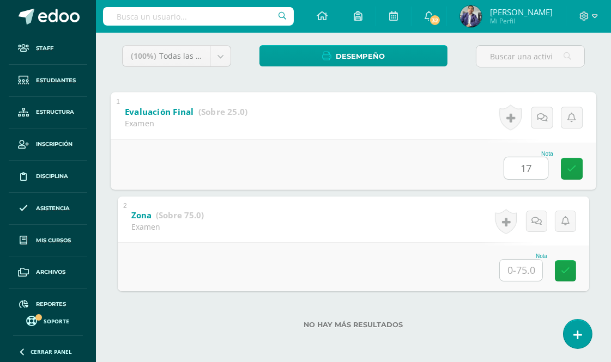
type input "17"
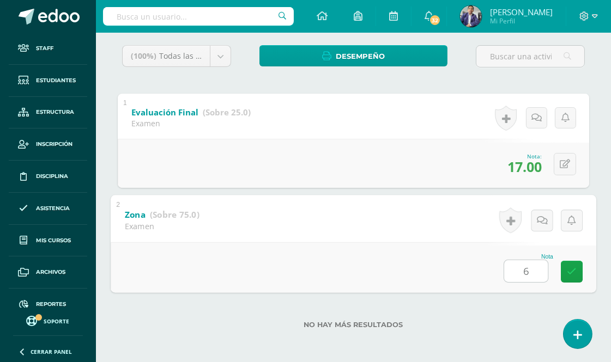
type input "60"
click at [565, 276] on link at bounding box center [572, 272] width 22 height 22
